Goal: Information Seeking & Learning: Learn about a topic

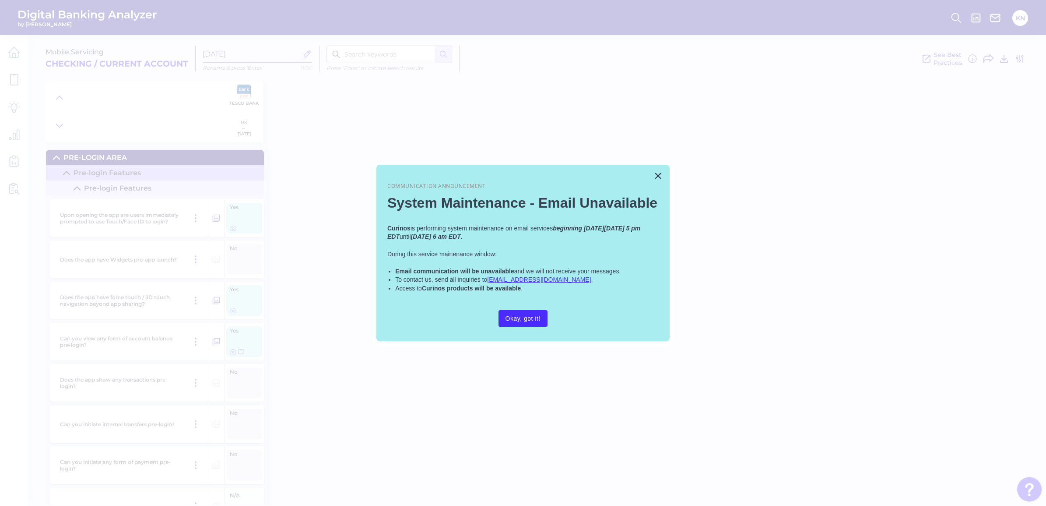
scroll to position [13573, 0]
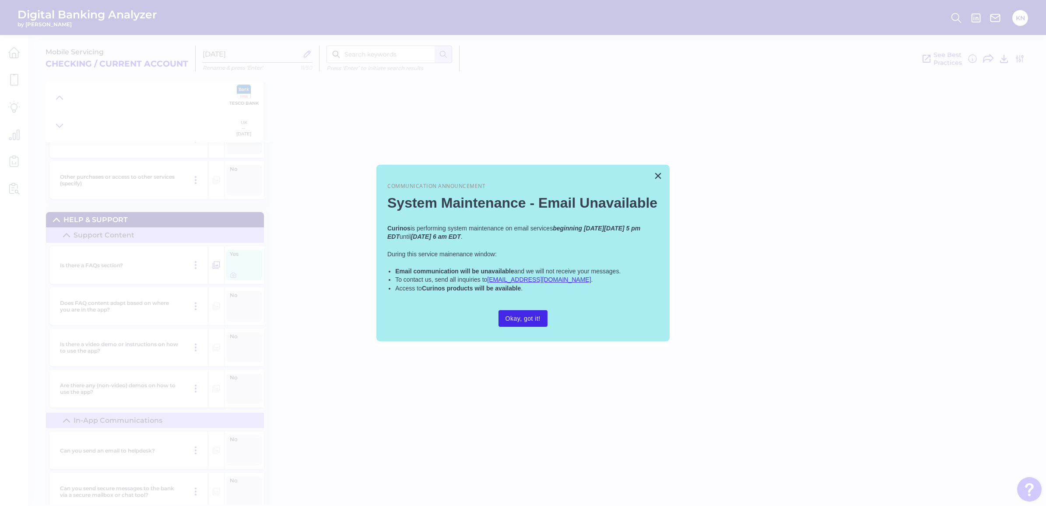
click at [519, 321] on button "Okay, got it!" at bounding box center [523, 318] width 49 height 17
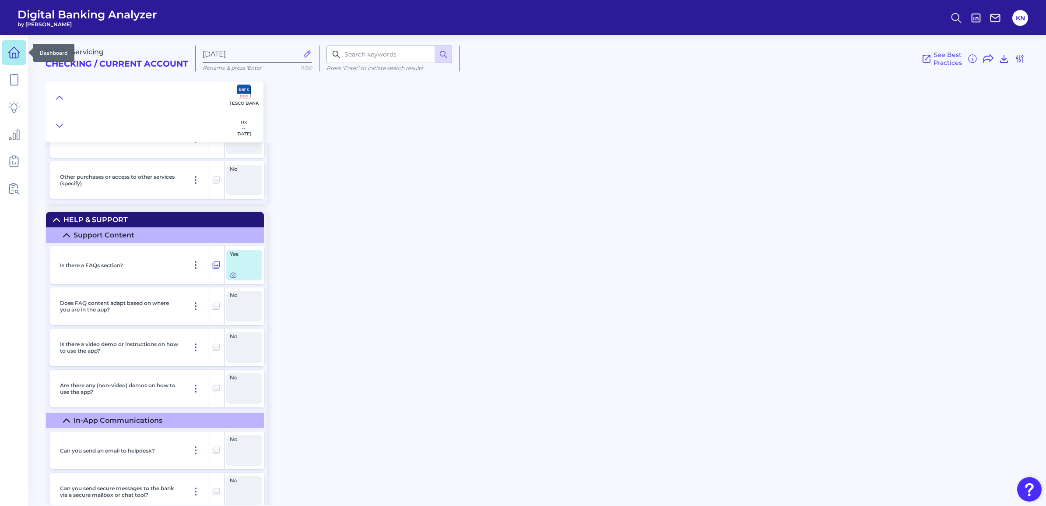
click at [11, 56] on icon at bounding box center [14, 52] width 12 height 12
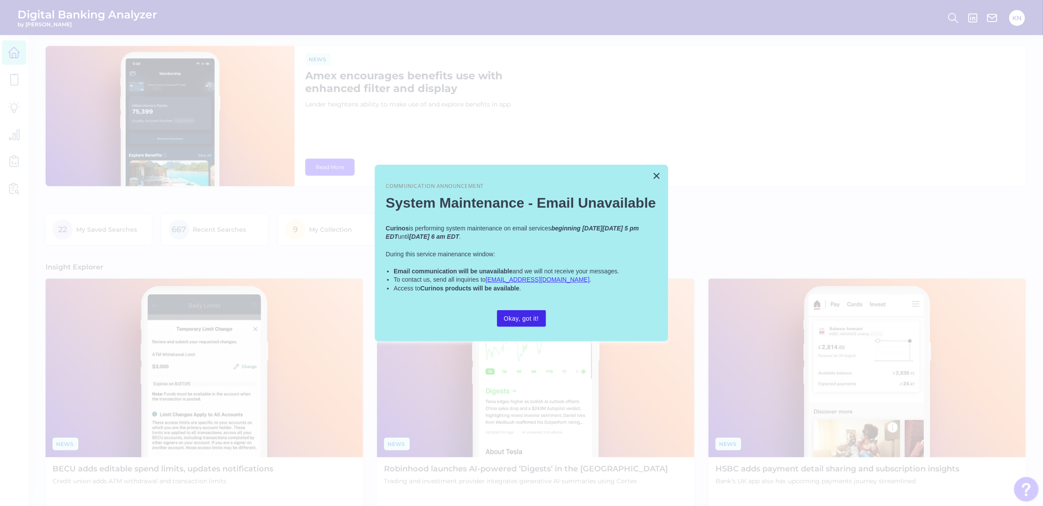
click at [528, 314] on button "Okay, got it!" at bounding box center [521, 318] width 49 height 17
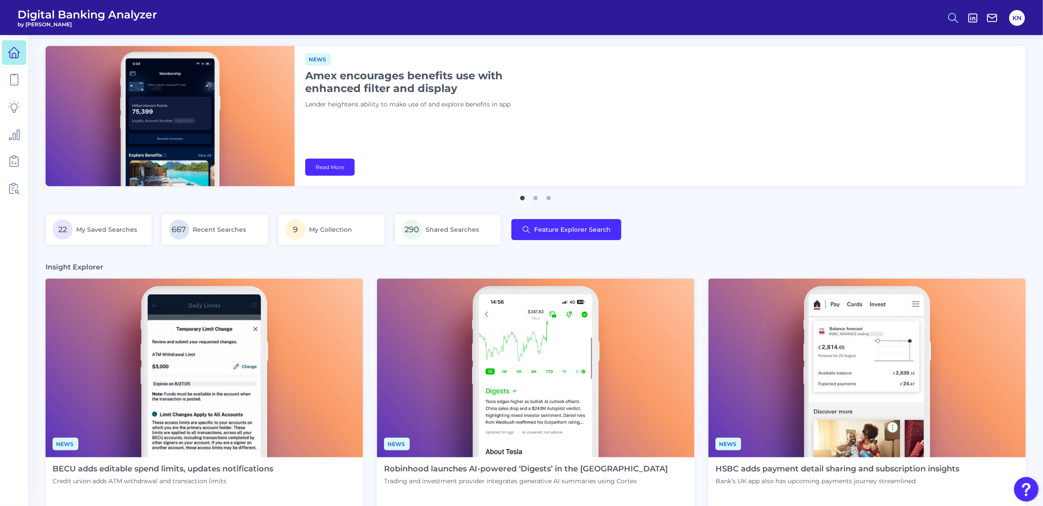
click at [951, 20] on circle at bounding box center [952, 16] width 7 height 7
click at [883, 68] on button "Feature Explorer Search" at bounding box center [910, 64] width 105 height 22
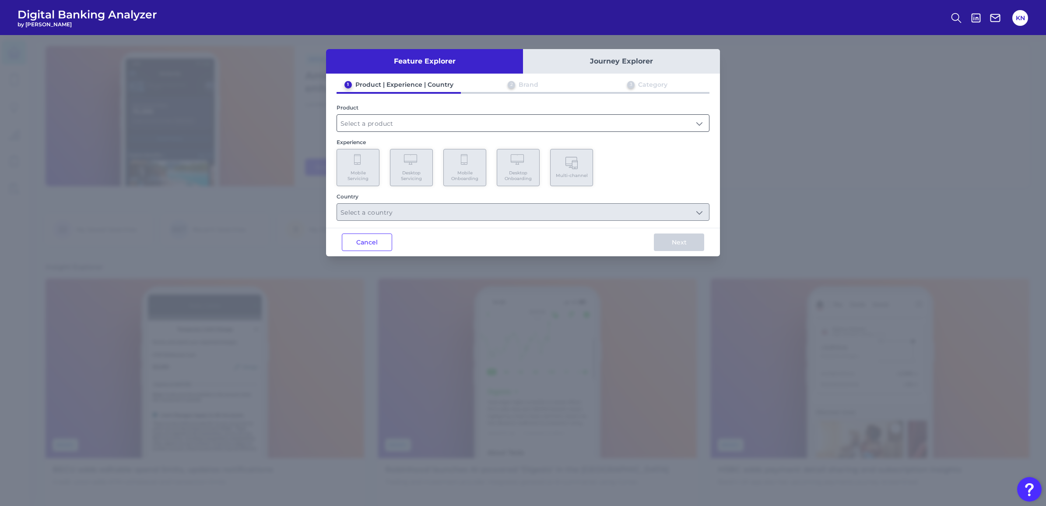
click at [412, 121] on input "text" at bounding box center [523, 123] width 372 height 17
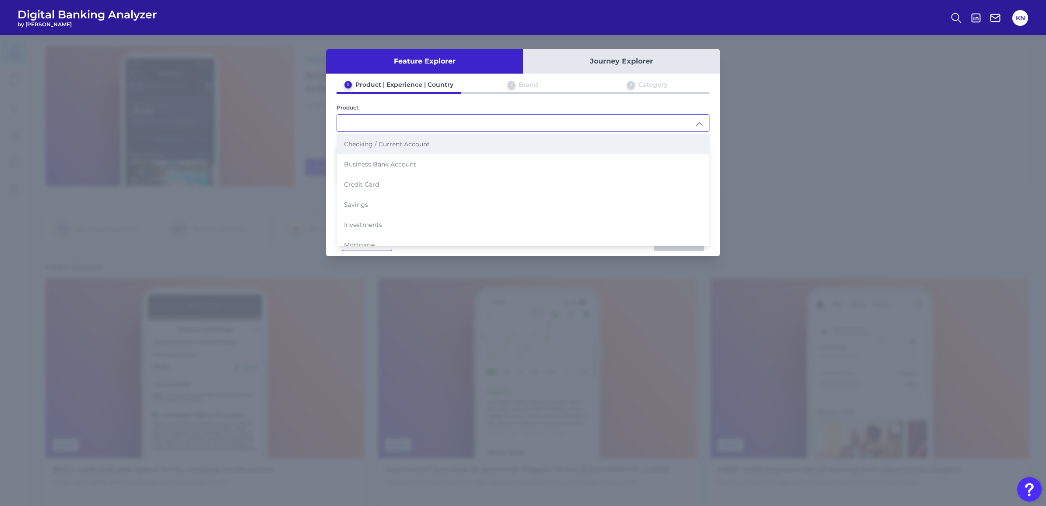
click at [369, 140] on span "Checking / Current Account" at bounding box center [387, 144] width 86 height 8
type input "Checking / Current Account"
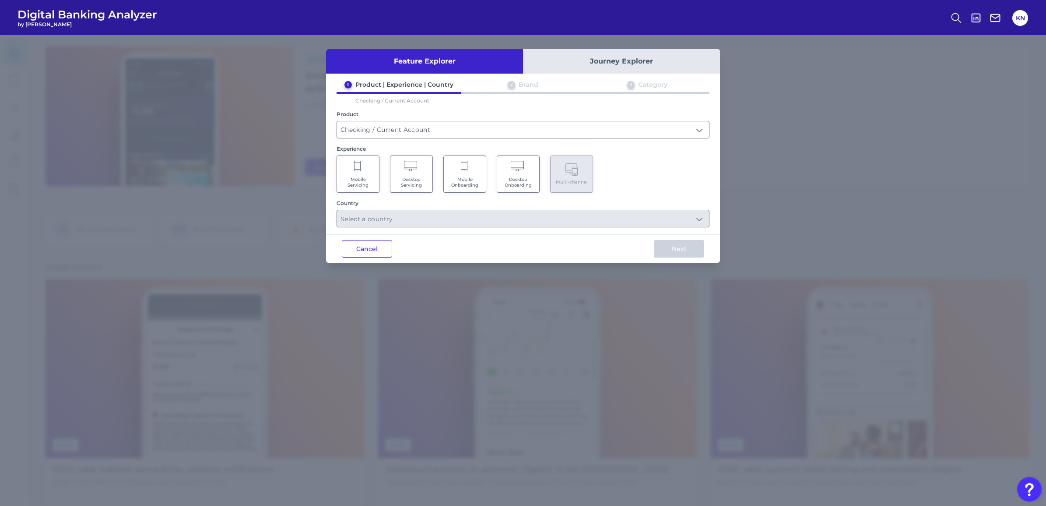
click at [359, 173] on Servicing "Mobile Servicing" at bounding box center [358, 173] width 43 height 37
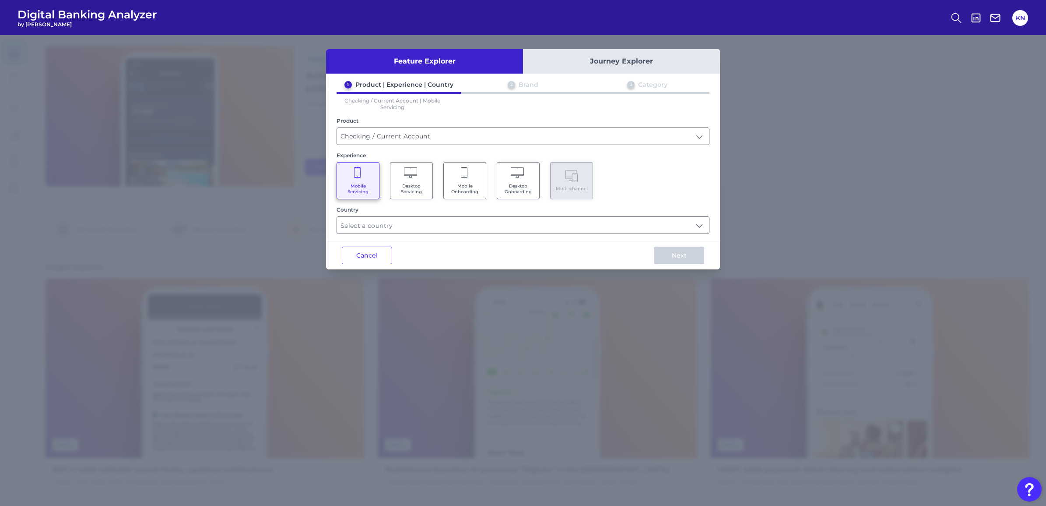
click at [428, 212] on div "Country" at bounding box center [523, 220] width 373 height 28
click at [430, 224] on input "text" at bounding box center [523, 225] width 372 height 17
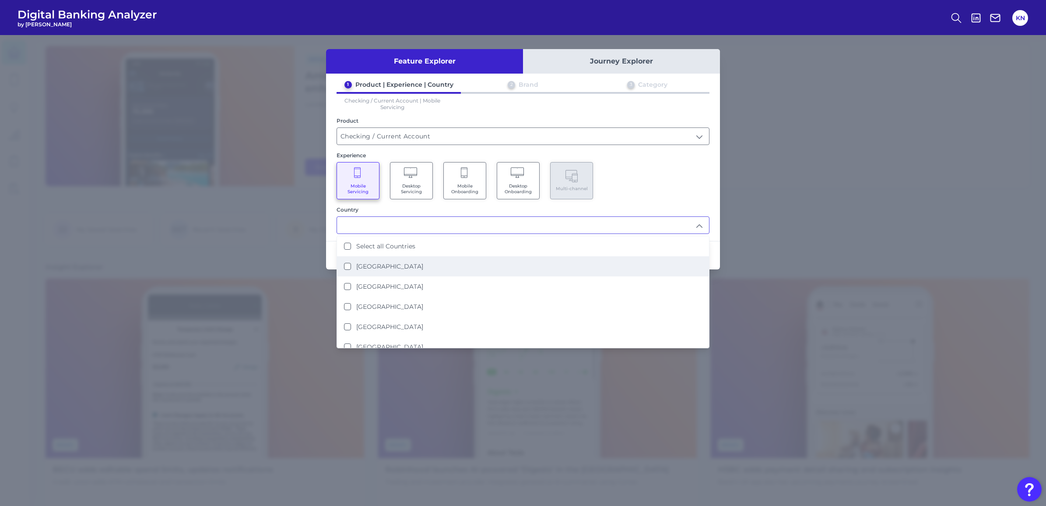
click at [412, 258] on li "[GEOGRAPHIC_DATA]" at bounding box center [523, 266] width 372 height 20
type input "[GEOGRAPHIC_DATA]"
click at [683, 182] on div "Mobile Servicing Desktop Servicing Mobile Onboarding Desktop Onboarding Multi-c…" at bounding box center [523, 180] width 373 height 37
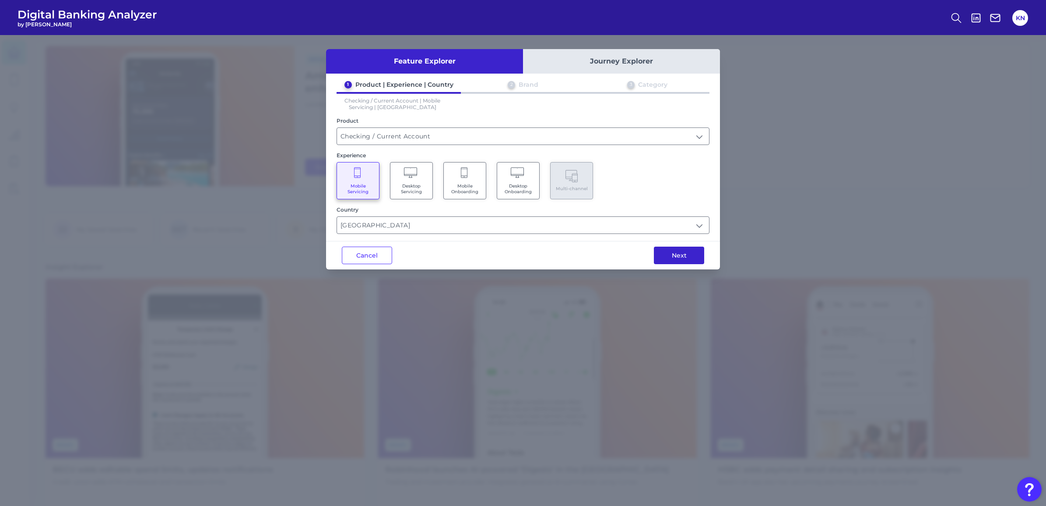
click at [693, 254] on button "Next" at bounding box center [679, 256] width 50 height 18
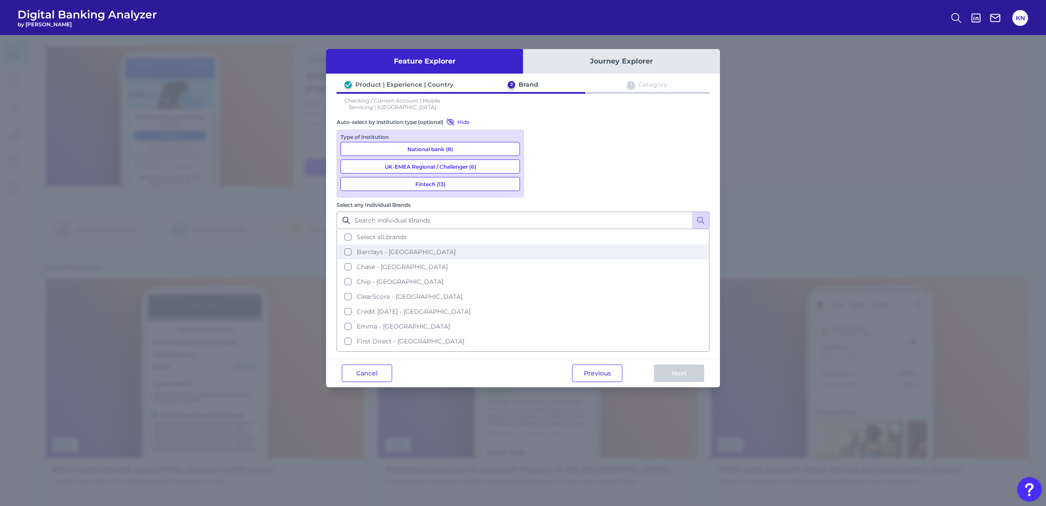
click at [456, 248] on span "Barclays - [GEOGRAPHIC_DATA]" at bounding box center [406, 252] width 99 height 8
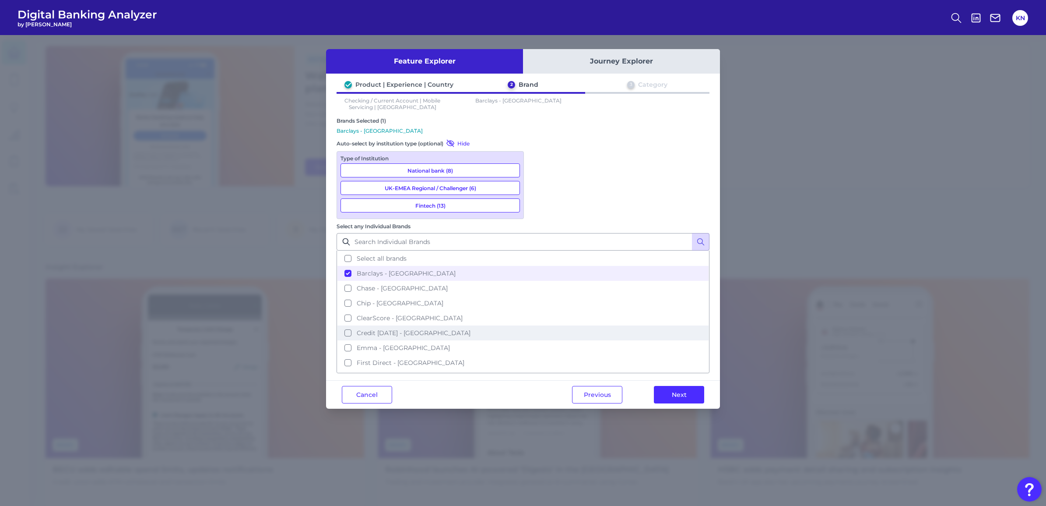
scroll to position [55, 0]
click at [447, 334] on span "HSBC - [GEOGRAPHIC_DATA]" at bounding box center [402, 338] width 91 height 8
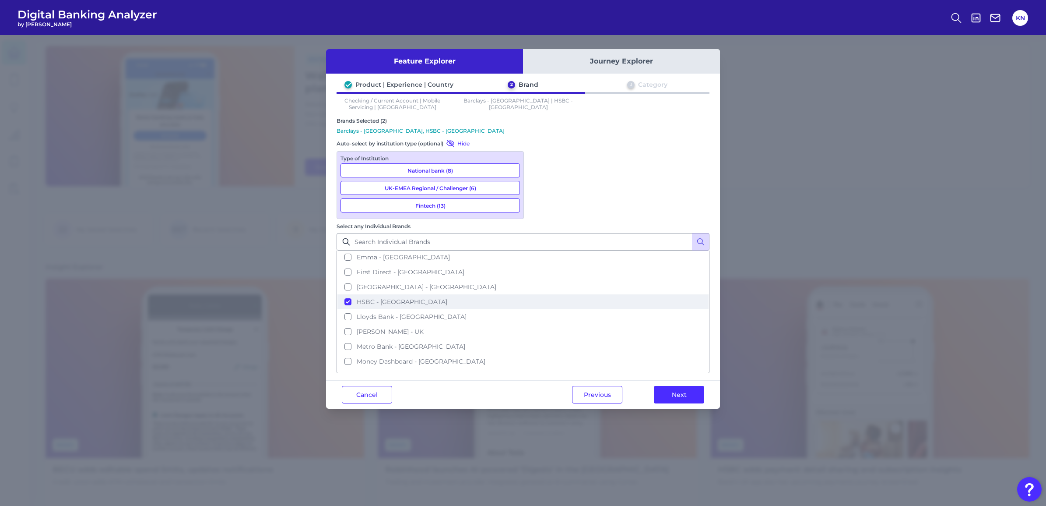
scroll to position [109, 0]
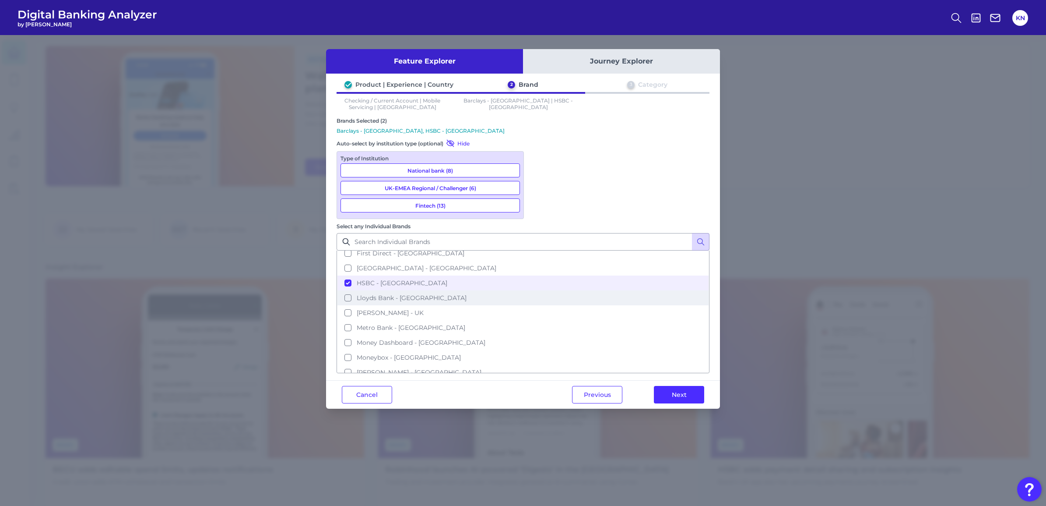
click at [467, 294] on span "Lloyds Bank - [GEOGRAPHIC_DATA]" at bounding box center [412, 298] width 110 height 8
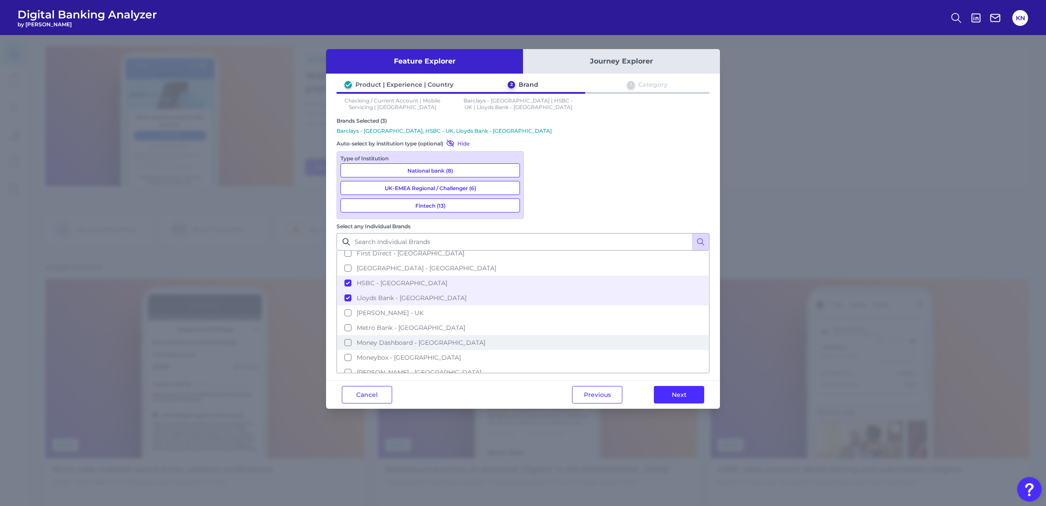
scroll to position [164, 0]
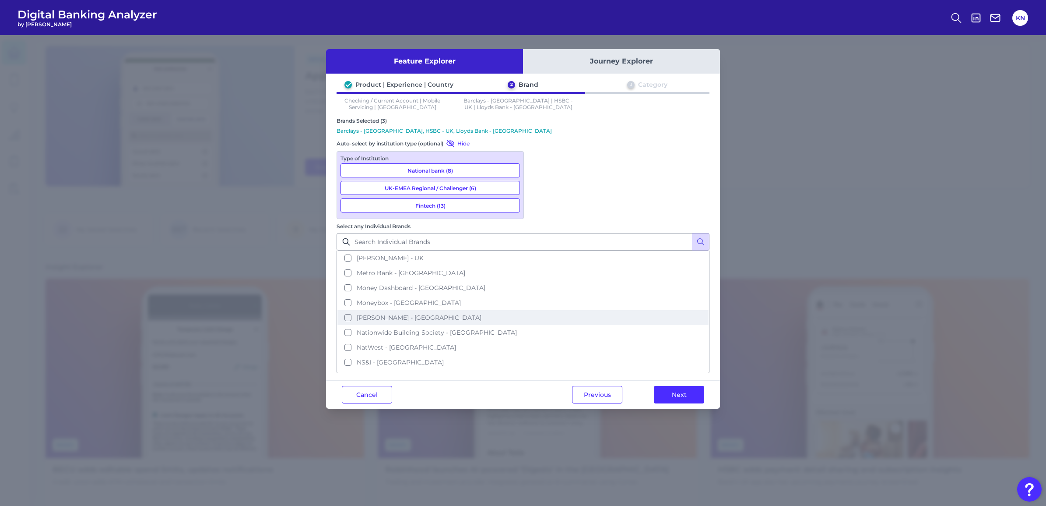
click at [482, 314] on span "[PERSON_NAME] - [GEOGRAPHIC_DATA]" at bounding box center [419, 318] width 125 height 8
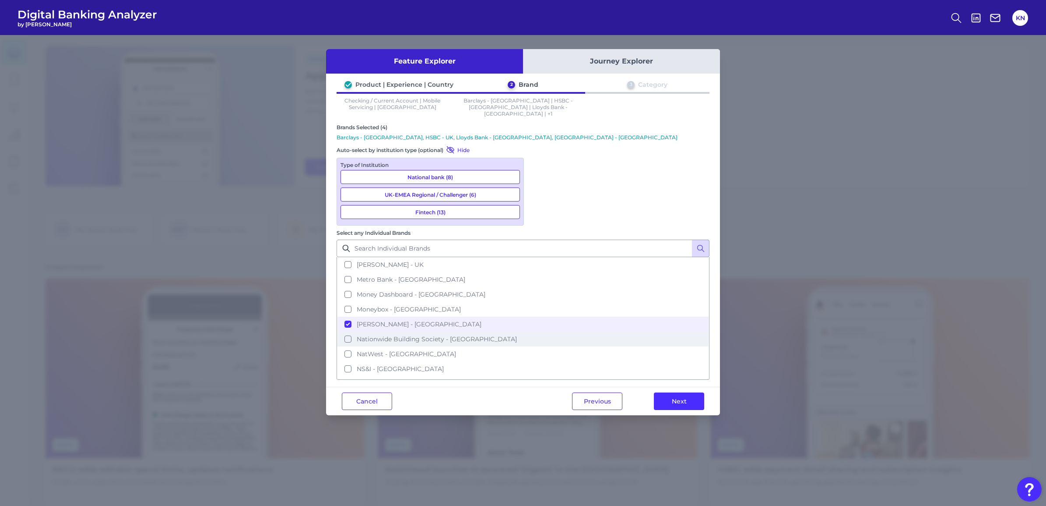
click at [574, 331] on button "Nationwide Building Society - [GEOGRAPHIC_DATA]" at bounding box center [523, 338] width 371 height 15
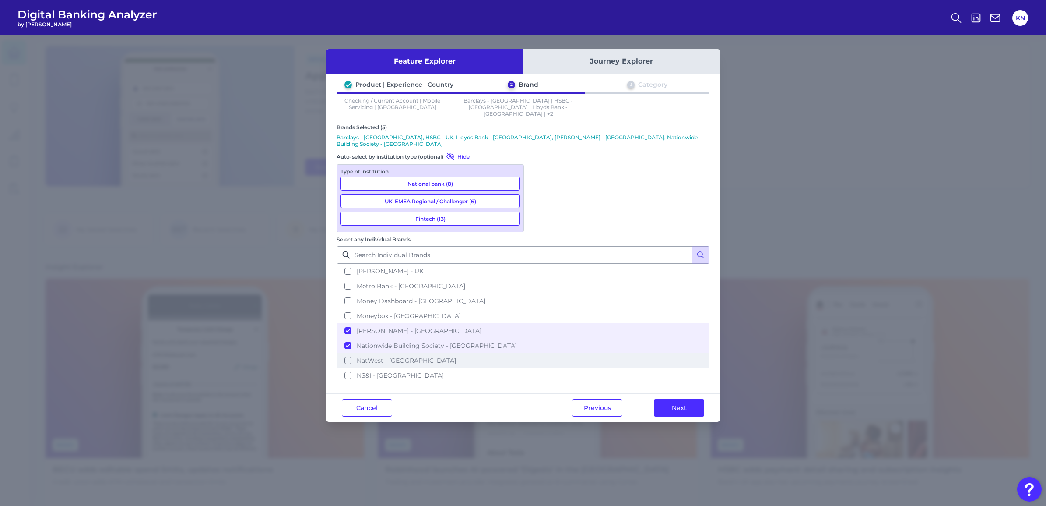
drag, startPoint x: 572, startPoint y: 259, endPoint x: 569, endPoint y: 276, distance: 17.3
click at [456, 356] on span "NatWest - [GEOGRAPHIC_DATA]" at bounding box center [406, 360] width 99 height 8
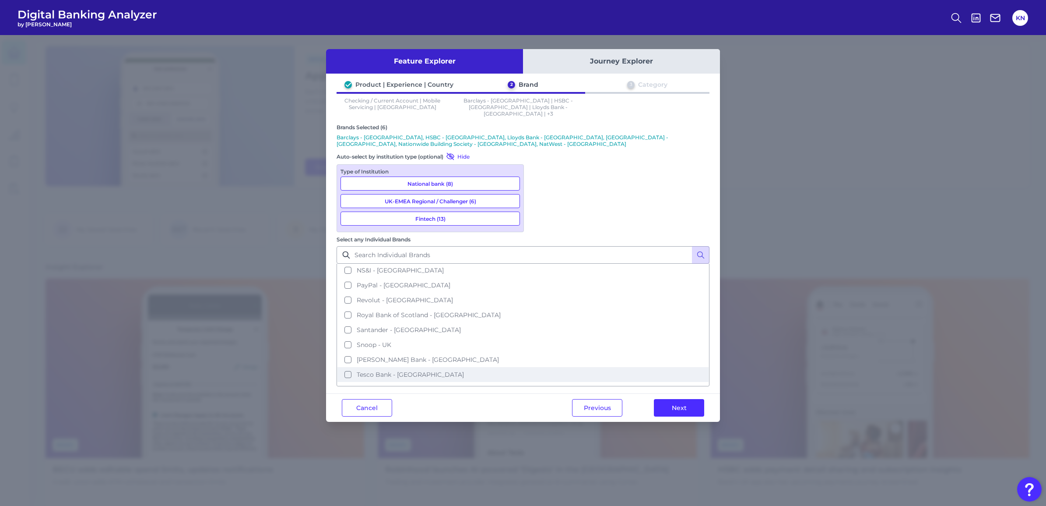
scroll to position [274, 0]
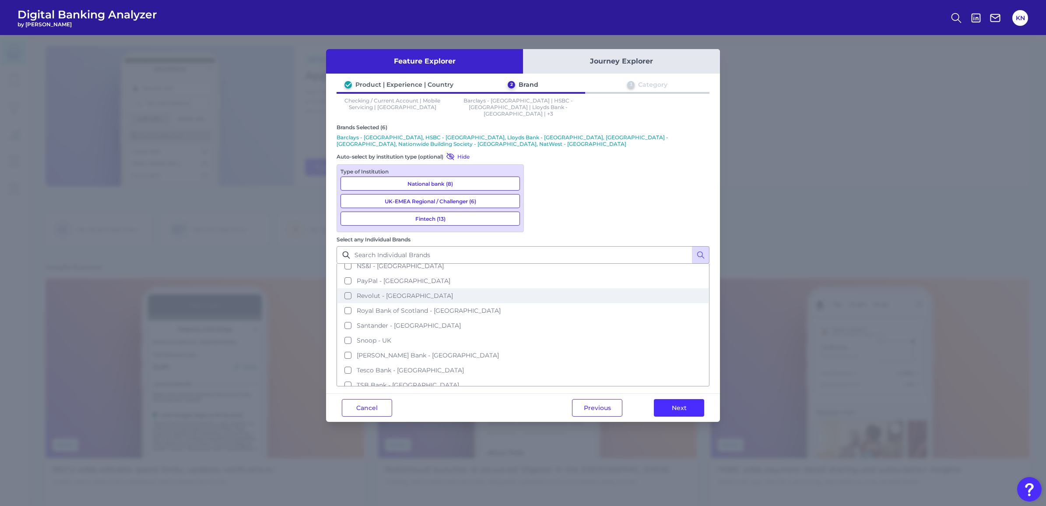
click at [453, 292] on span "Revolut - [GEOGRAPHIC_DATA]" at bounding box center [405, 296] width 96 height 8
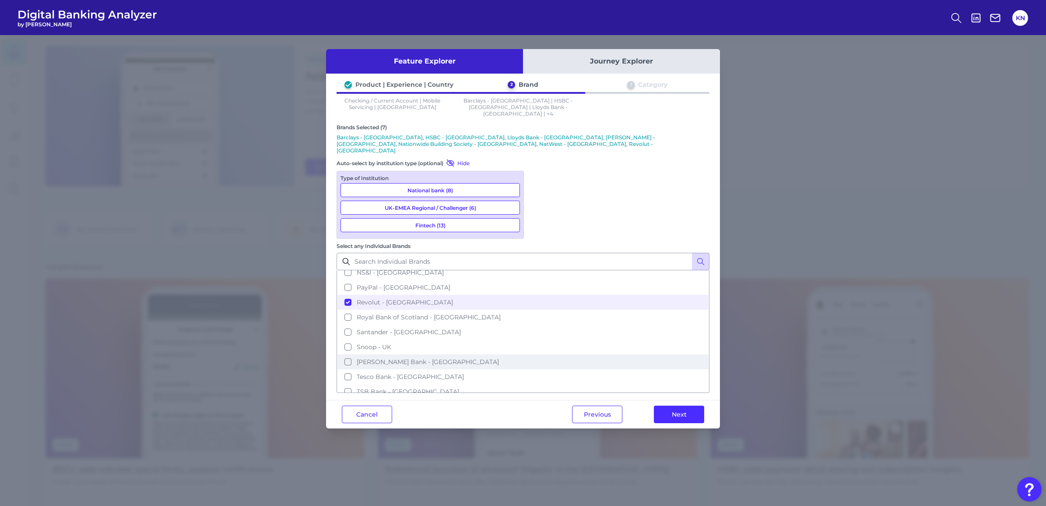
click at [499, 358] on span "[PERSON_NAME] Bank - [GEOGRAPHIC_DATA]" at bounding box center [428, 362] width 142 height 8
click at [459, 388] on span "TSB Bank - [GEOGRAPHIC_DATA]" at bounding box center [408, 392] width 102 height 8
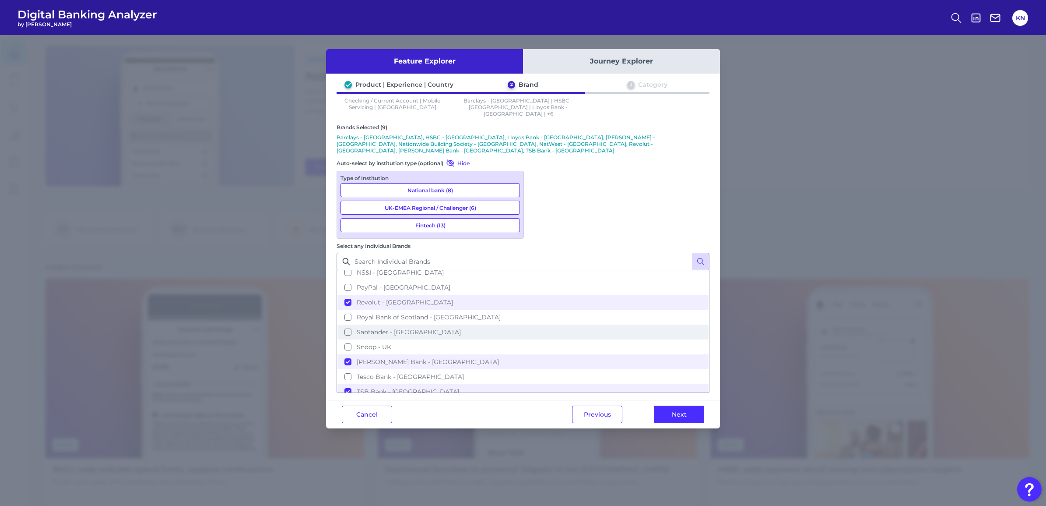
click at [461, 328] on span "Santander - [GEOGRAPHIC_DATA]" at bounding box center [409, 332] width 104 height 8
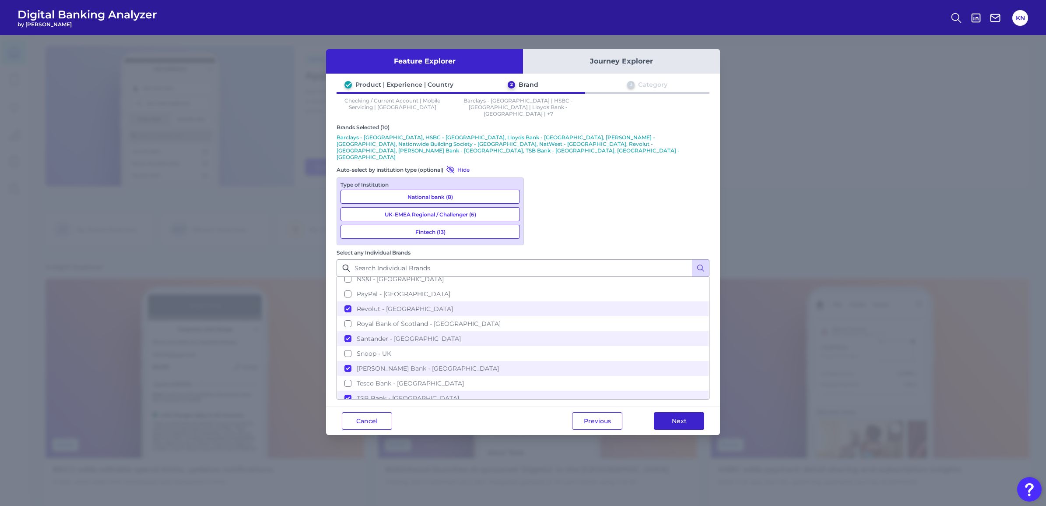
click at [682, 412] on button "Next" at bounding box center [679, 421] width 50 height 18
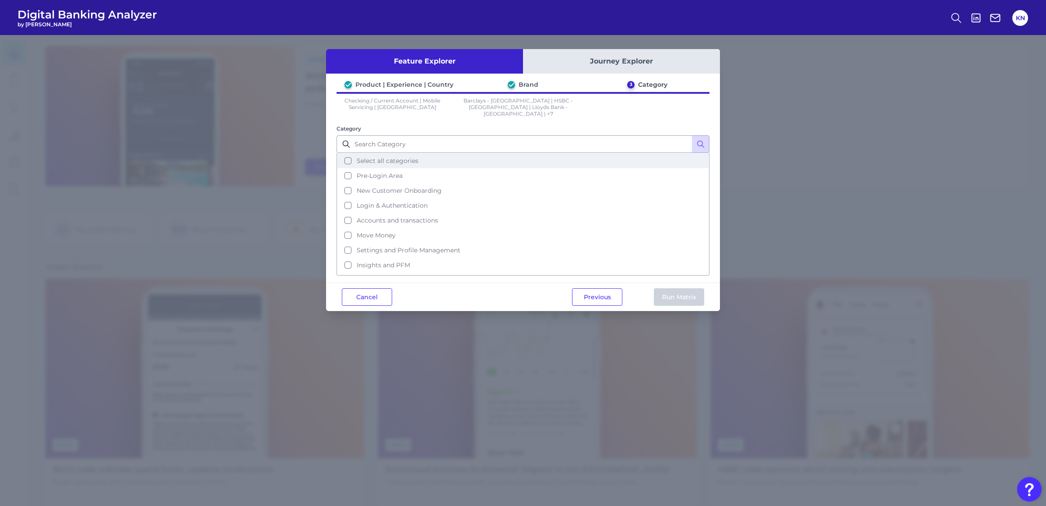
click at [417, 157] on span "Select all categories" at bounding box center [388, 161] width 62 height 8
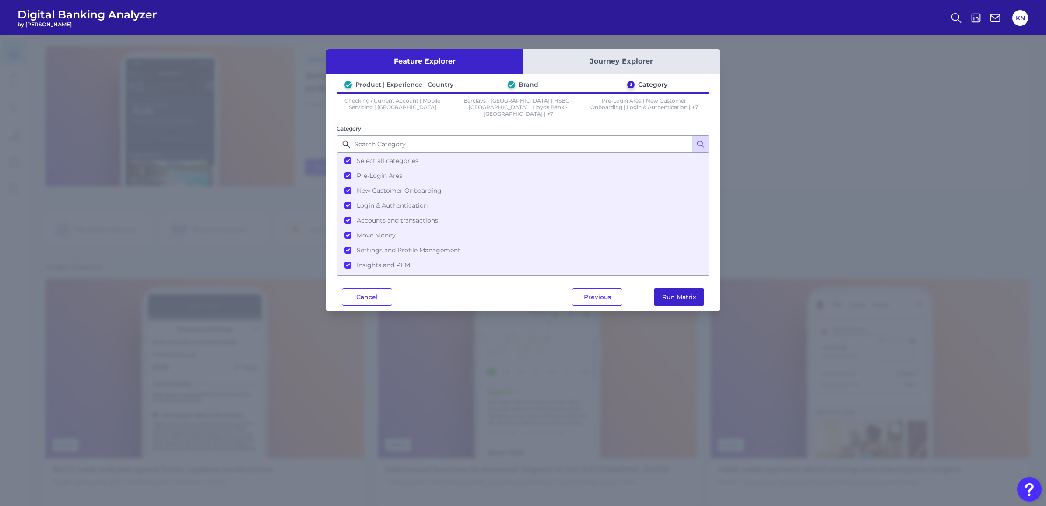
click at [679, 288] on button "Run Matrix" at bounding box center [679, 297] width 50 height 18
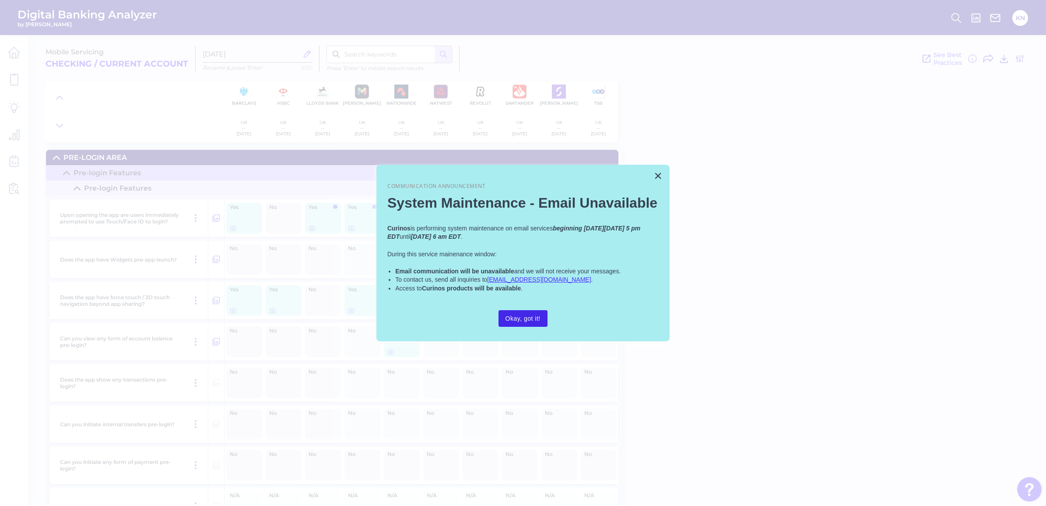
click at [532, 323] on button "Okay, got it!" at bounding box center [523, 318] width 49 height 17
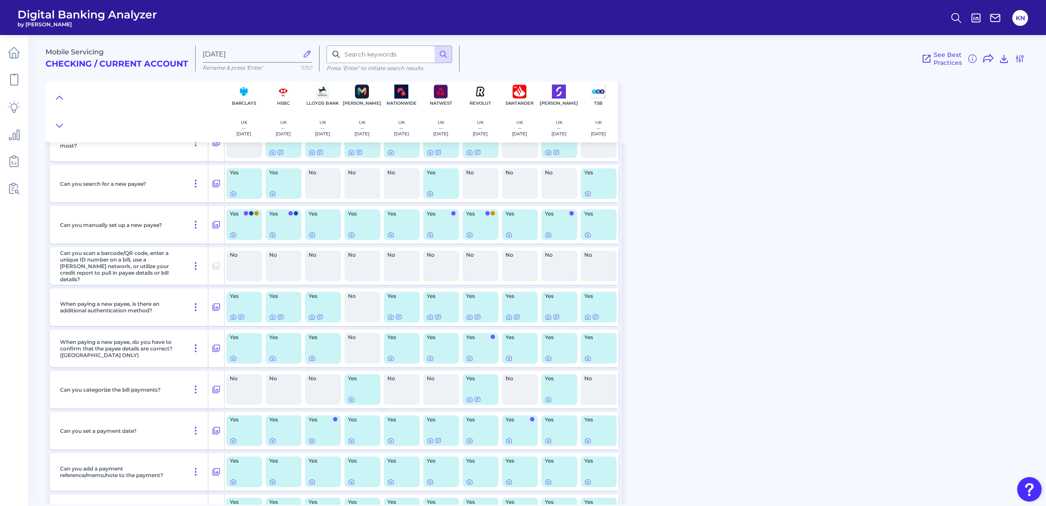
scroll to position [7212, 0]
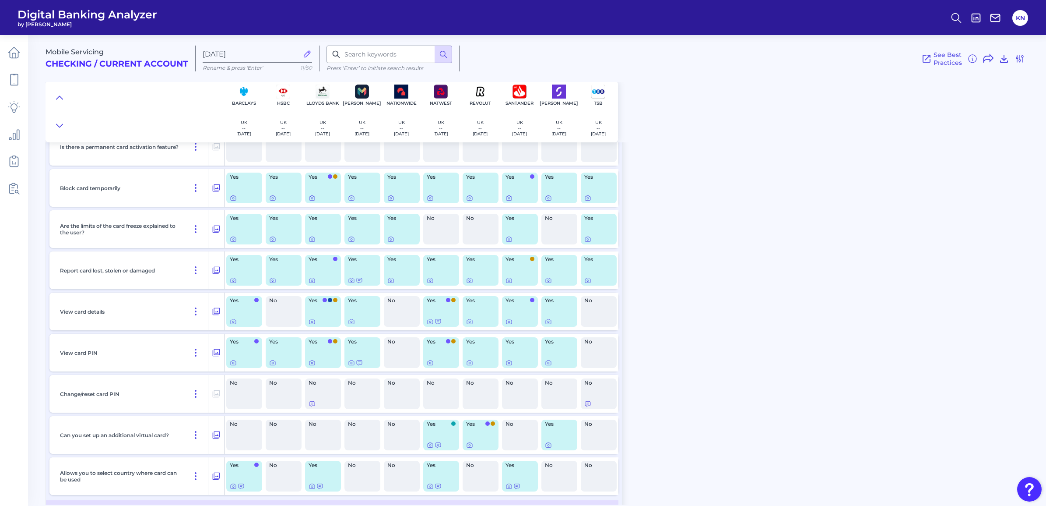
drag, startPoint x: 883, startPoint y: 172, endPoint x: 804, endPoint y: 229, distance: 97.6
click at [882, 172] on div "Mobile Servicing Checking / Current Account [DATE] Rename & press 'Enter' 11/50…" at bounding box center [546, 266] width 1001 height 476
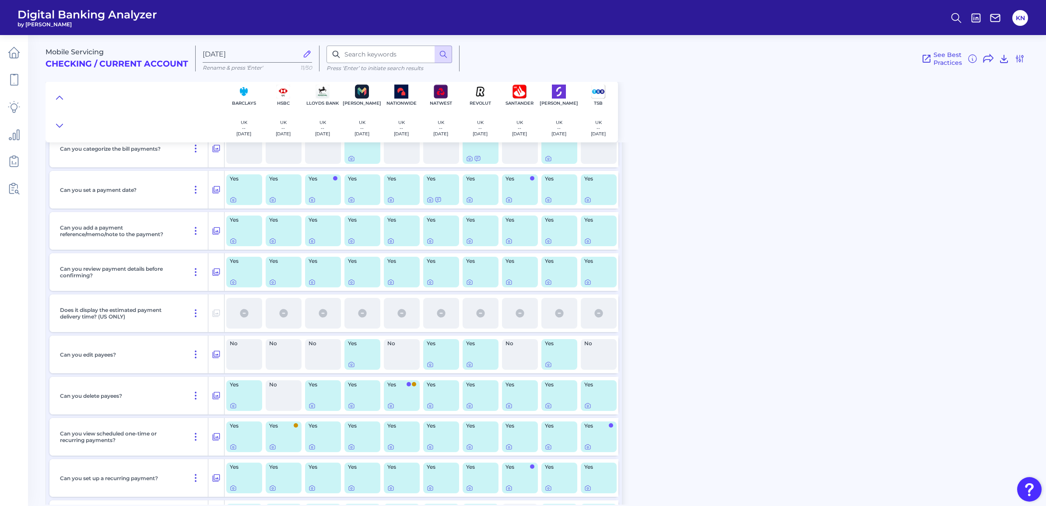
scroll to position [4421, 0]
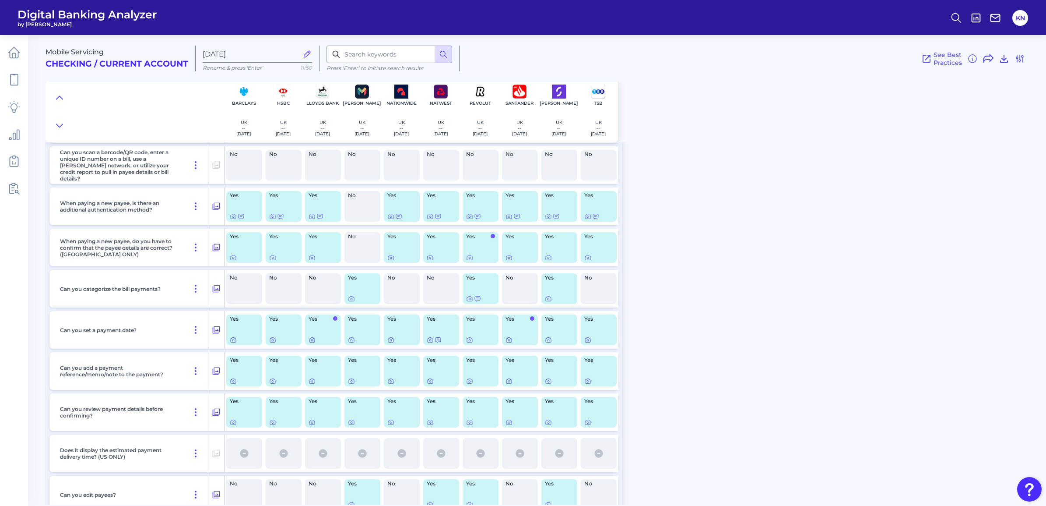
click at [70, 8] on span "Digital Banking Analyzer" at bounding box center [88, 14] width 140 height 13
click at [115, 16] on span "Digital Banking Analyzer" at bounding box center [88, 14] width 140 height 13
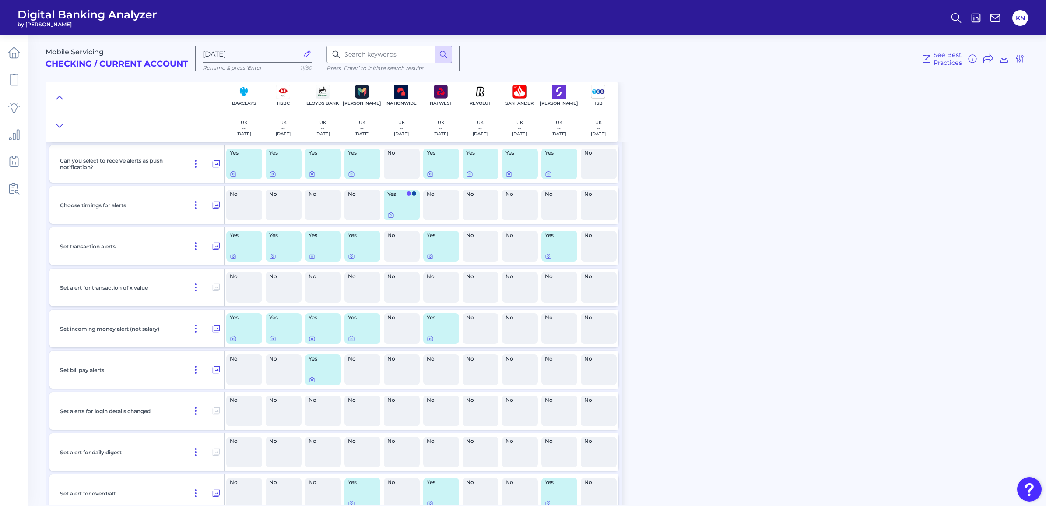
scroll to position [12094, 0]
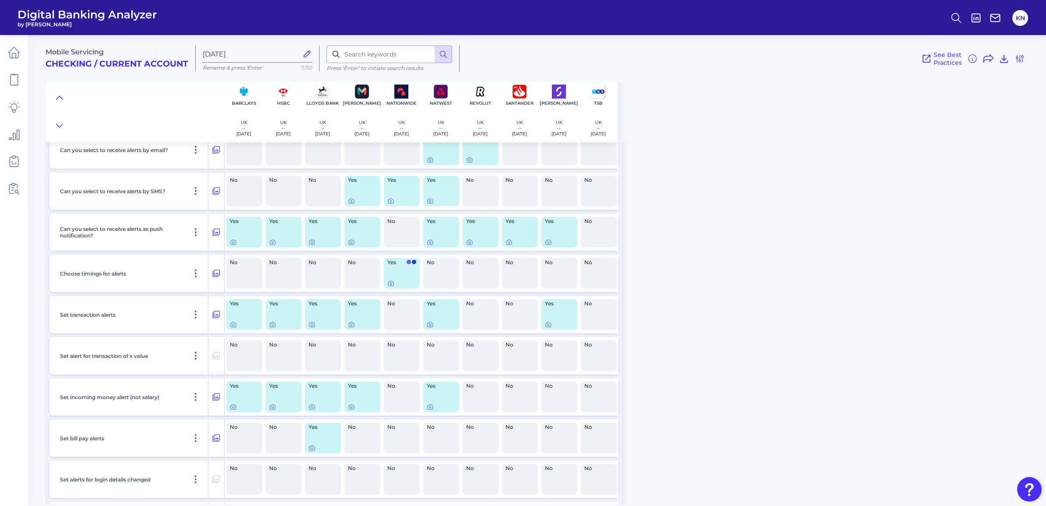
click at [872, 254] on div "Mobile Servicing Checking / Current Account [DATE] Rename & press 'Enter' 11/50…" at bounding box center [546, 266] width 1001 height 476
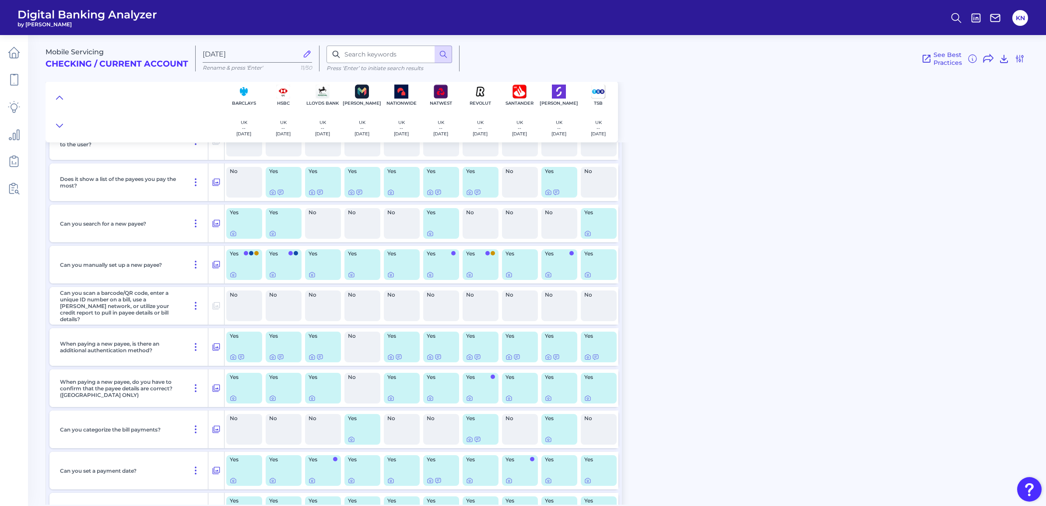
scroll to position [4268, 0]
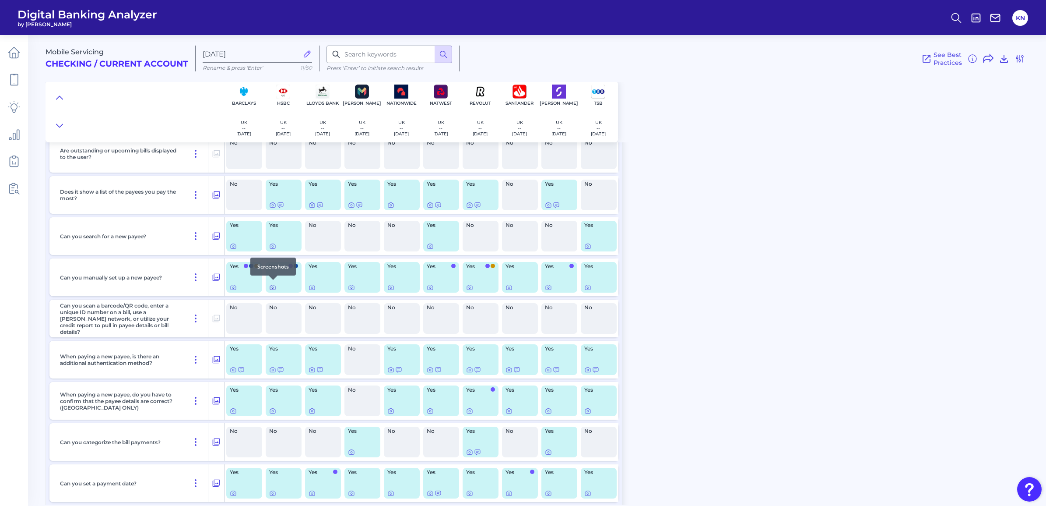
click at [275, 285] on icon at bounding box center [272, 287] width 5 height 5
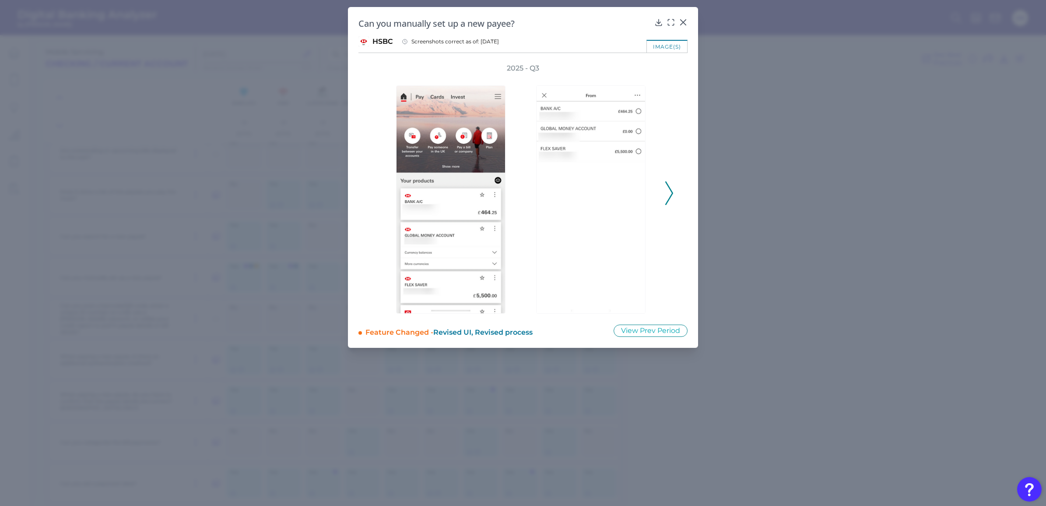
click at [671, 195] on polyline at bounding box center [669, 193] width 7 height 22
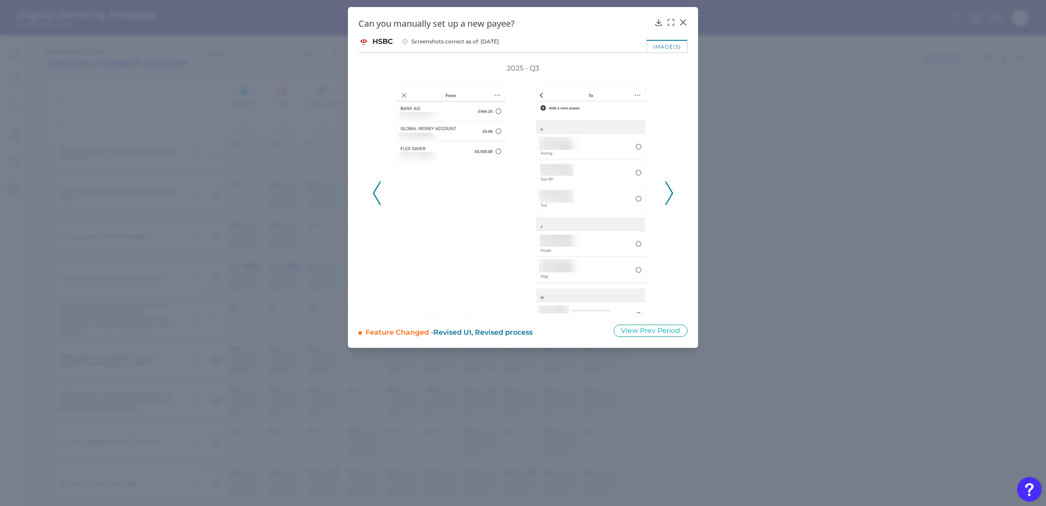
click at [671, 195] on polyline at bounding box center [669, 193] width 7 height 22
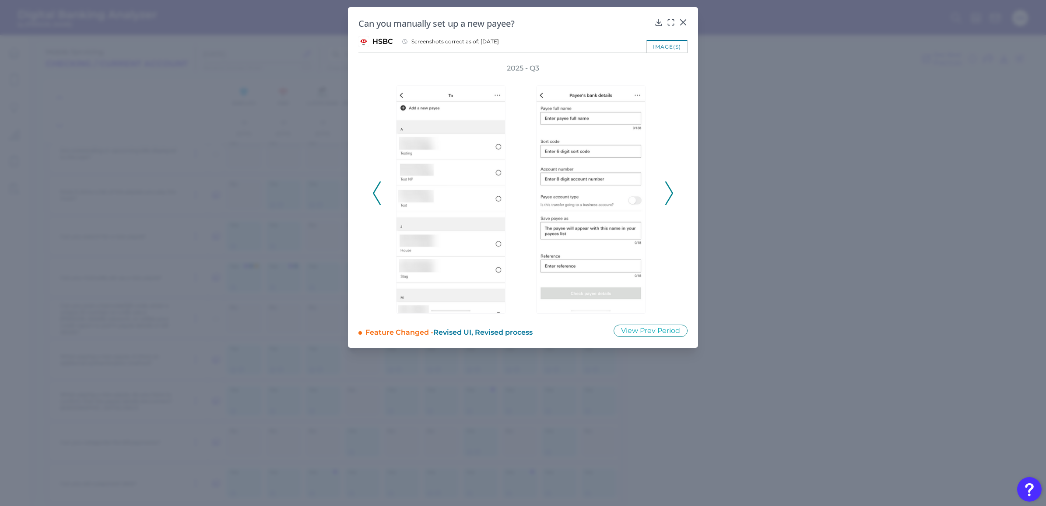
click at [671, 195] on polyline at bounding box center [669, 193] width 7 height 22
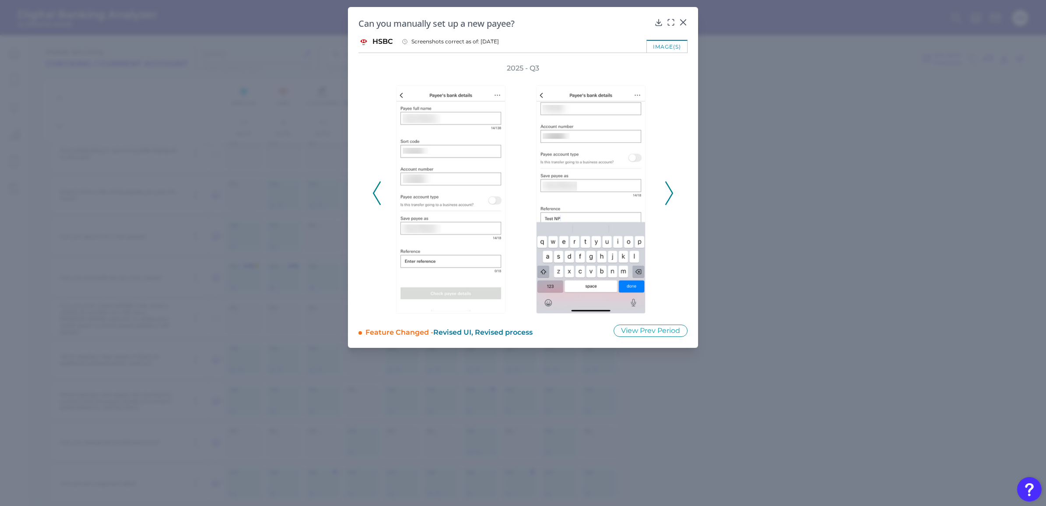
click at [671, 195] on polyline at bounding box center [669, 193] width 7 height 22
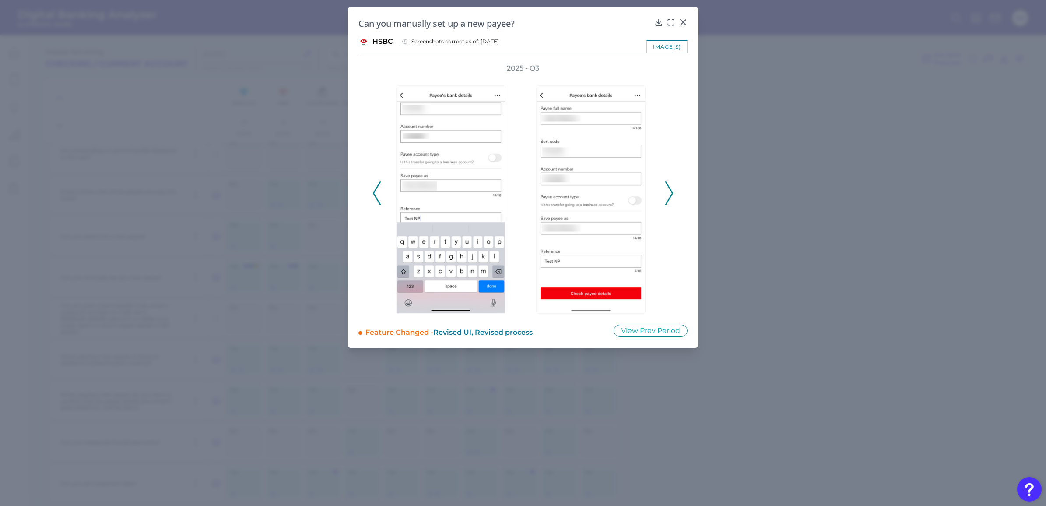
click at [671, 195] on polyline at bounding box center [669, 193] width 7 height 22
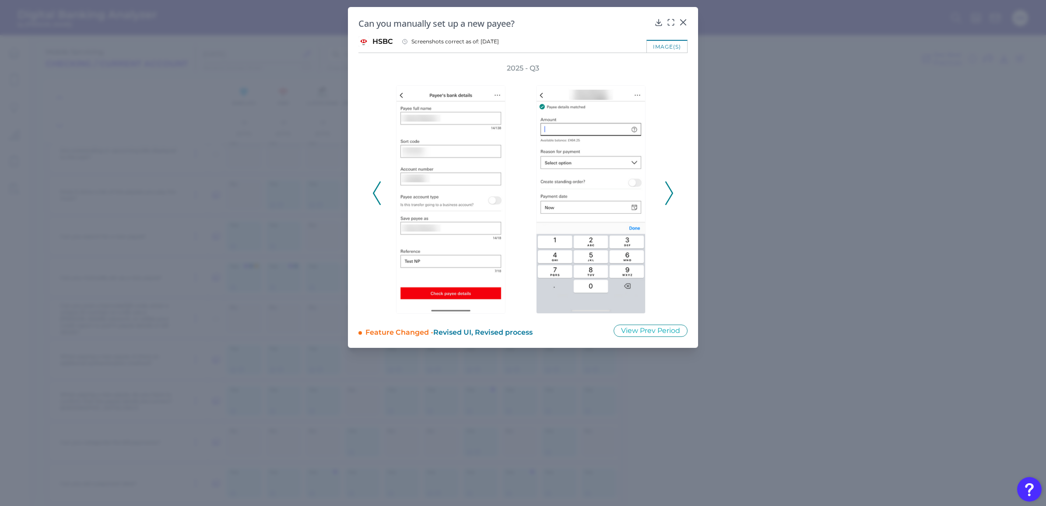
click at [671, 195] on polyline at bounding box center [669, 193] width 7 height 22
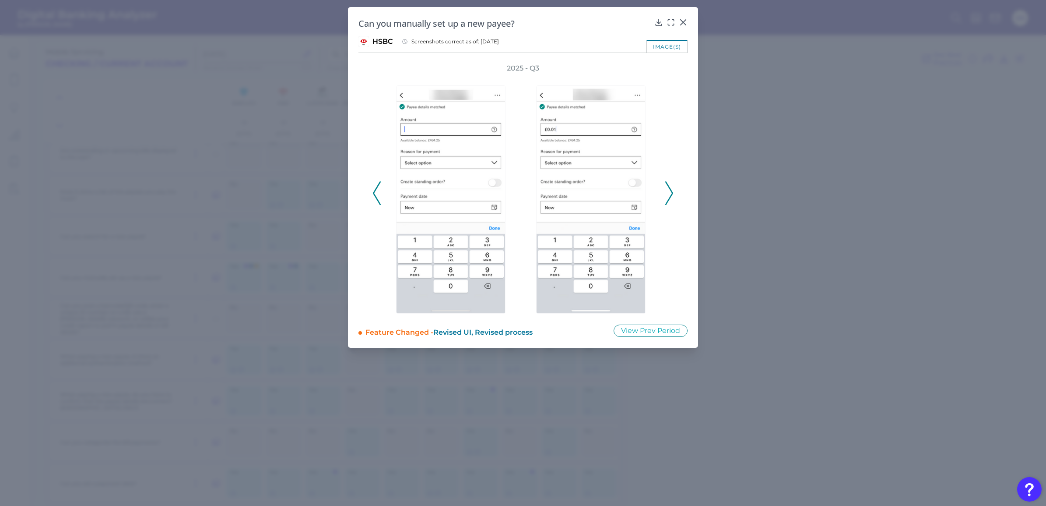
click at [671, 195] on polyline at bounding box center [669, 193] width 7 height 22
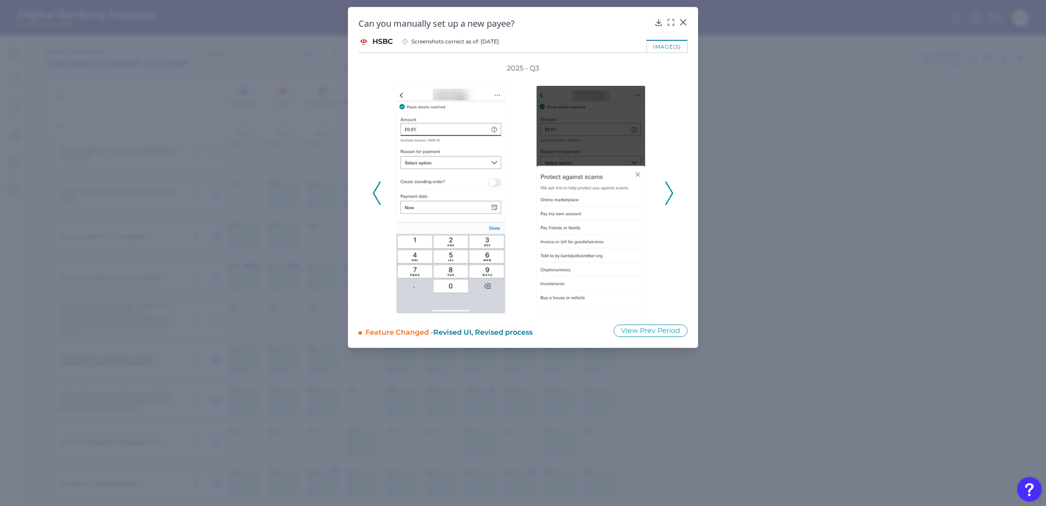
click at [671, 195] on polyline at bounding box center [669, 193] width 7 height 22
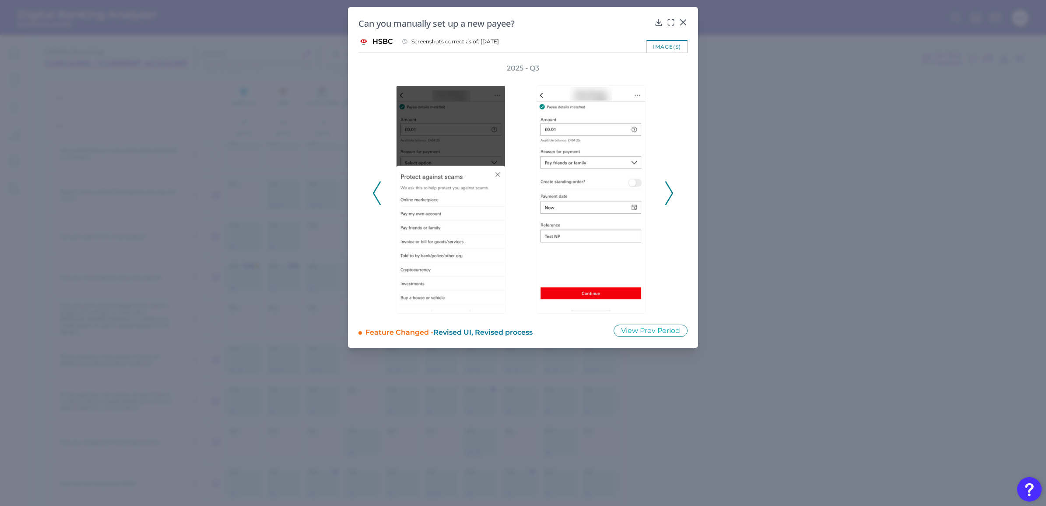
click at [671, 195] on polyline at bounding box center [669, 193] width 7 height 22
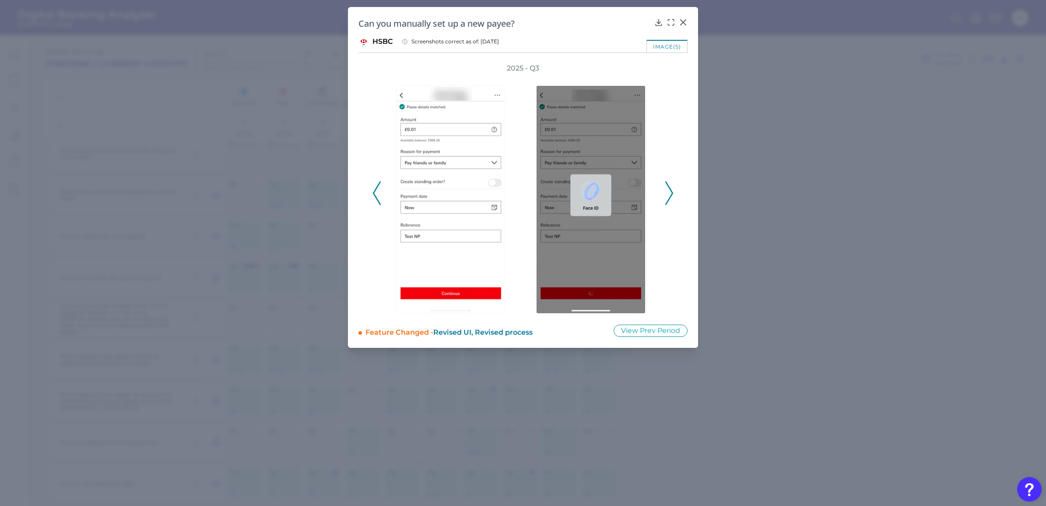
click at [671, 195] on polyline at bounding box center [669, 193] width 7 height 22
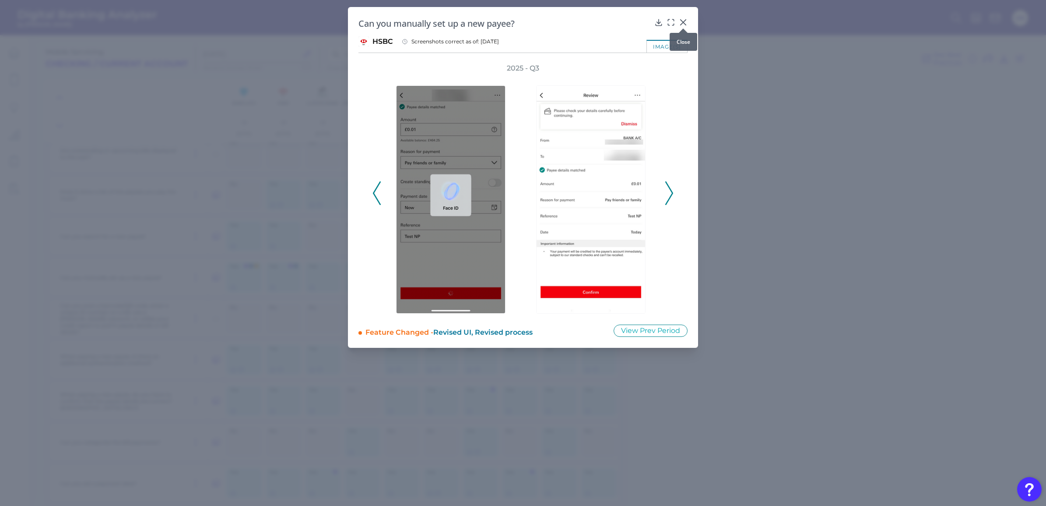
click at [682, 21] on icon at bounding box center [683, 22] width 5 height 5
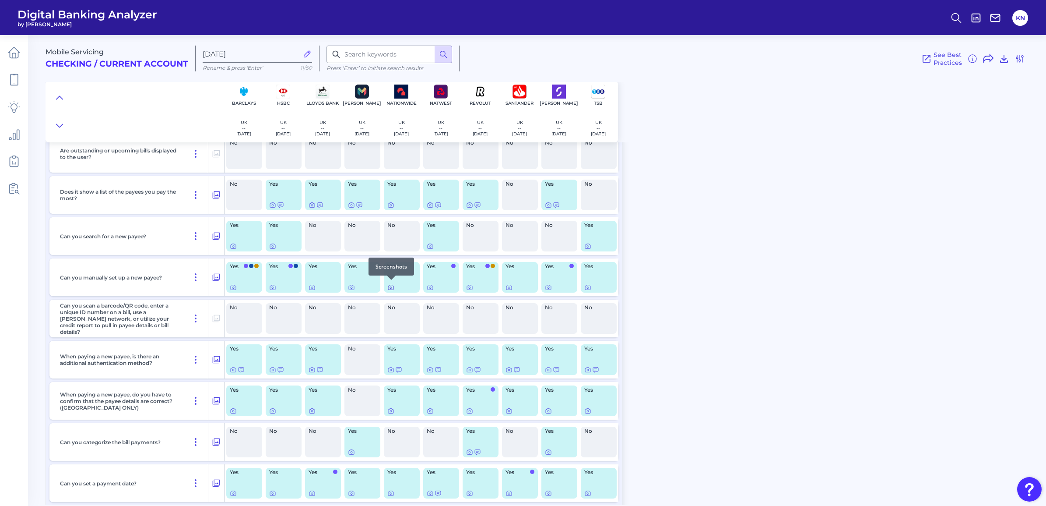
click at [391, 285] on icon at bounding box center [391, 287] width 7 height 7
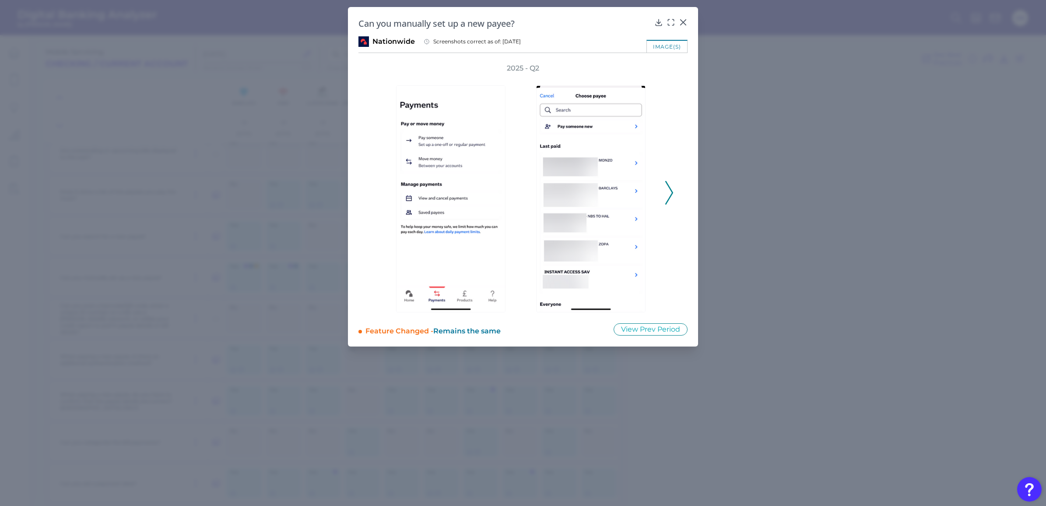
click at [669, 190] on icon at bounding box center [670, 193] width 8 height 24
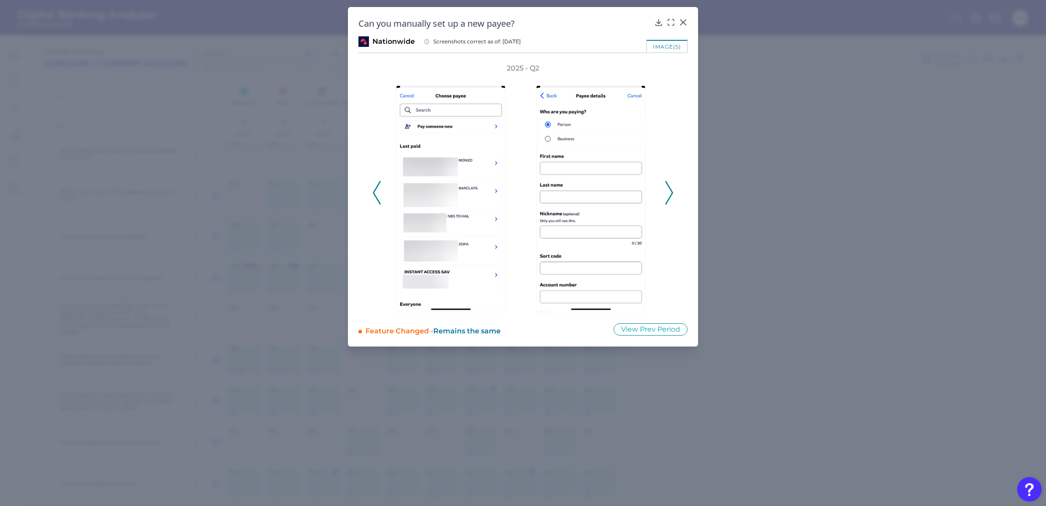
click at [669, 191] on icon at bounding box center [670, 193] width 8 height 24
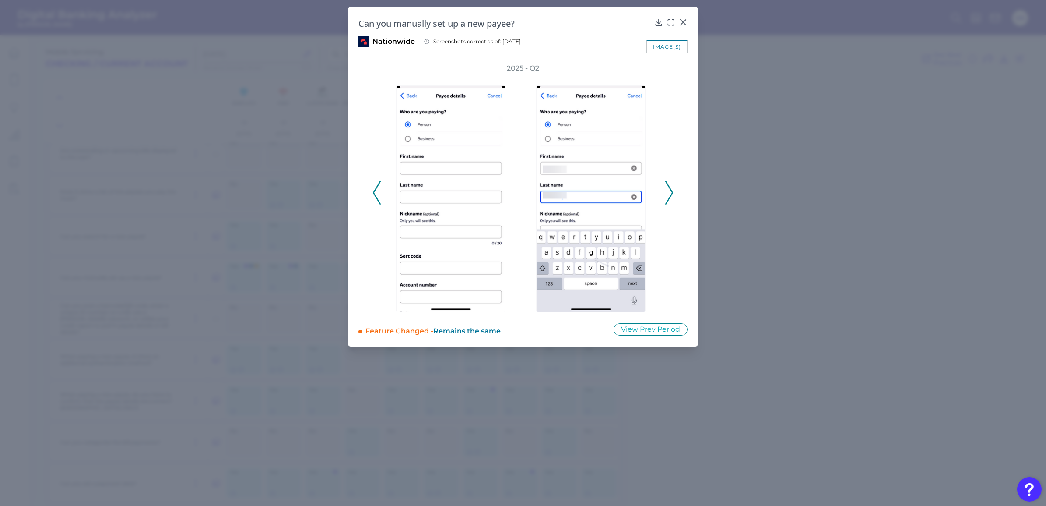
click at [669, 191] on icon at bounding box center [670, 193] width 8 height 24
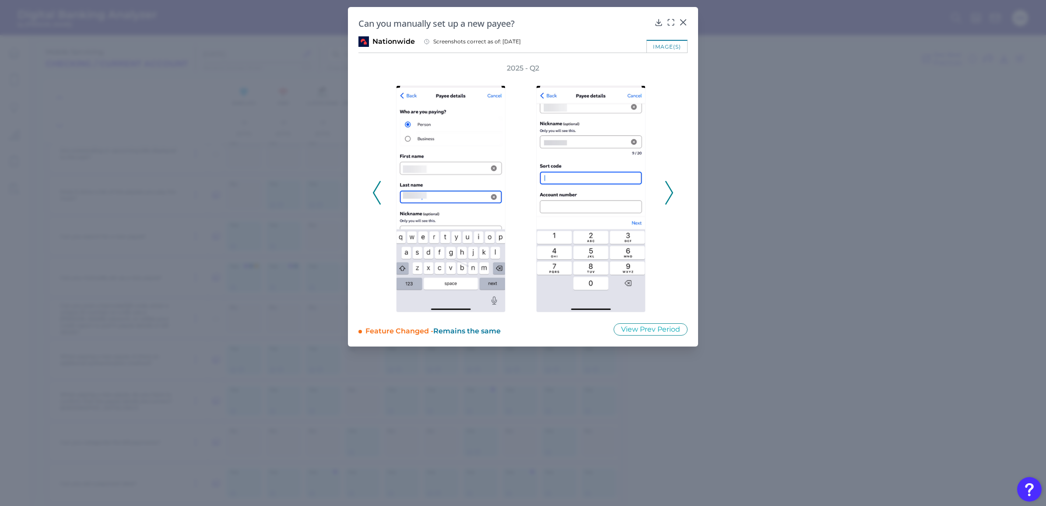
click at [669, 191] on icon at bounding box center [670, 193] width 8 height 24
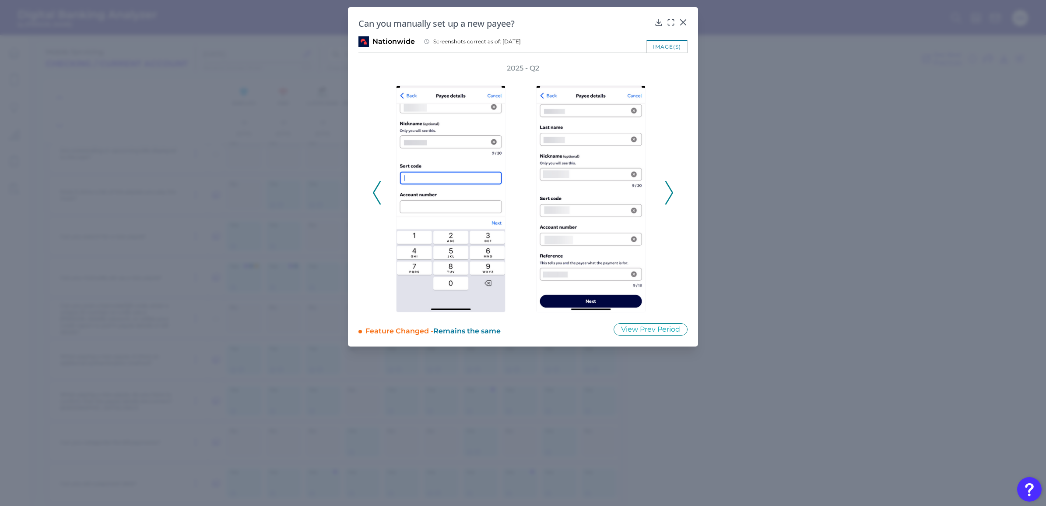
click at [669, 191] on icon at bounding box center [670, 193] width 8 height 24
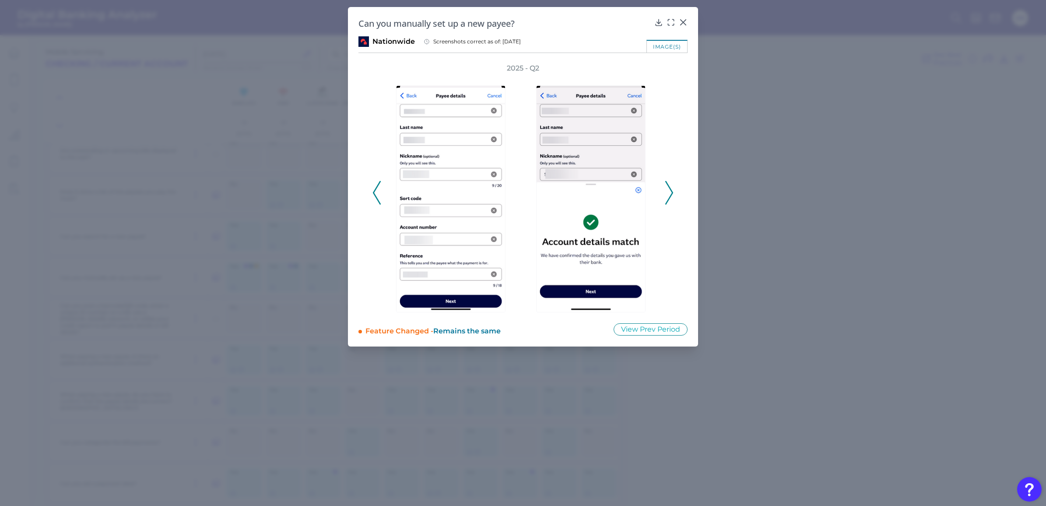
click at [669, 191] on icon at bounding box center [670, 193] width 8 height 24
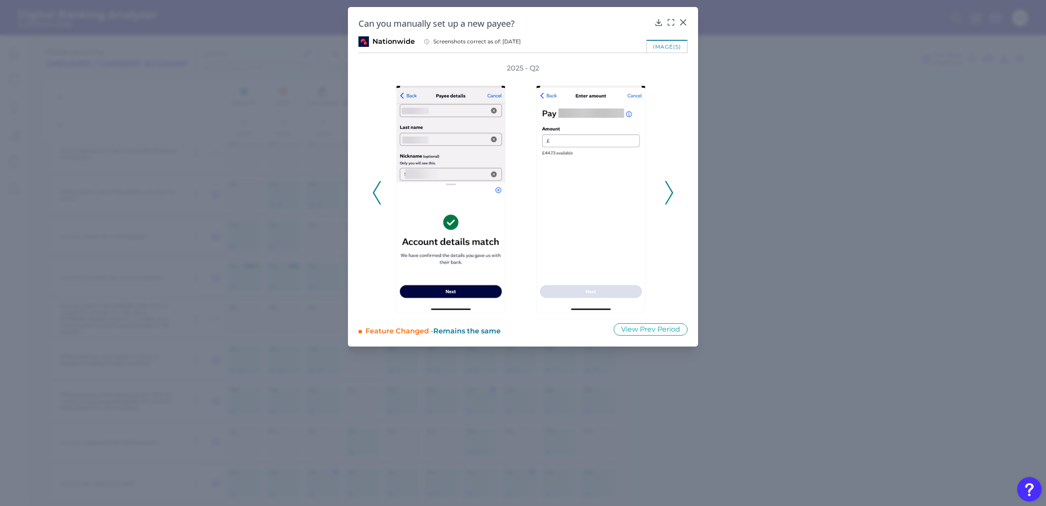
click at [669, 191] on icon at bounding box center [670, 193] width 8 height 24
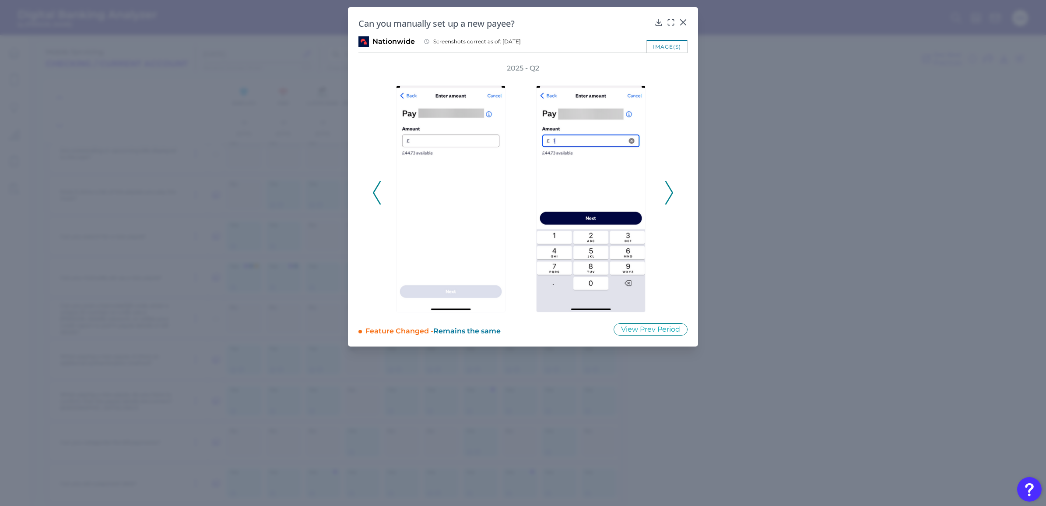
click at [669, 191] on icon at bounding box center [670, 193] width 8 height 24
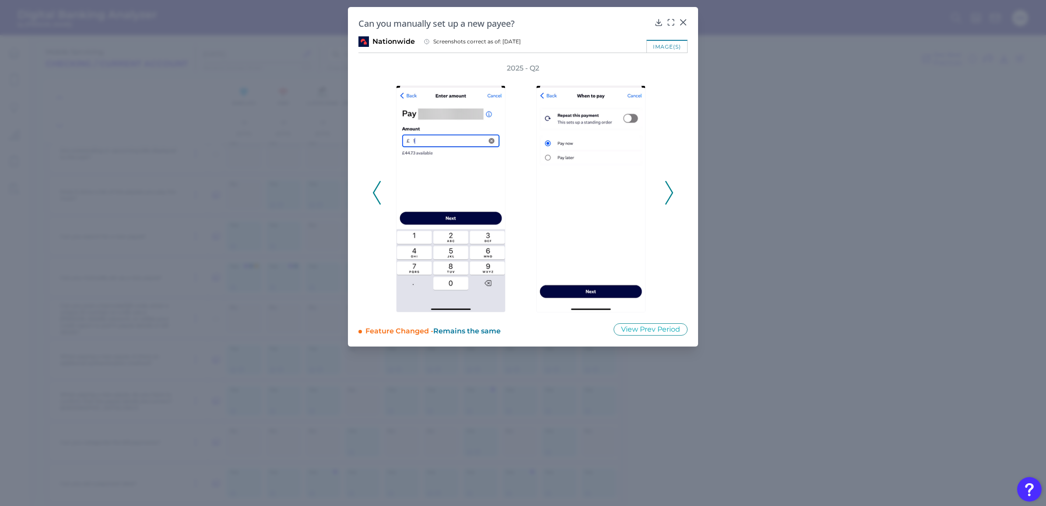
click at [669, 191] on icon at bounding box center [670, 193] width 8 height 24
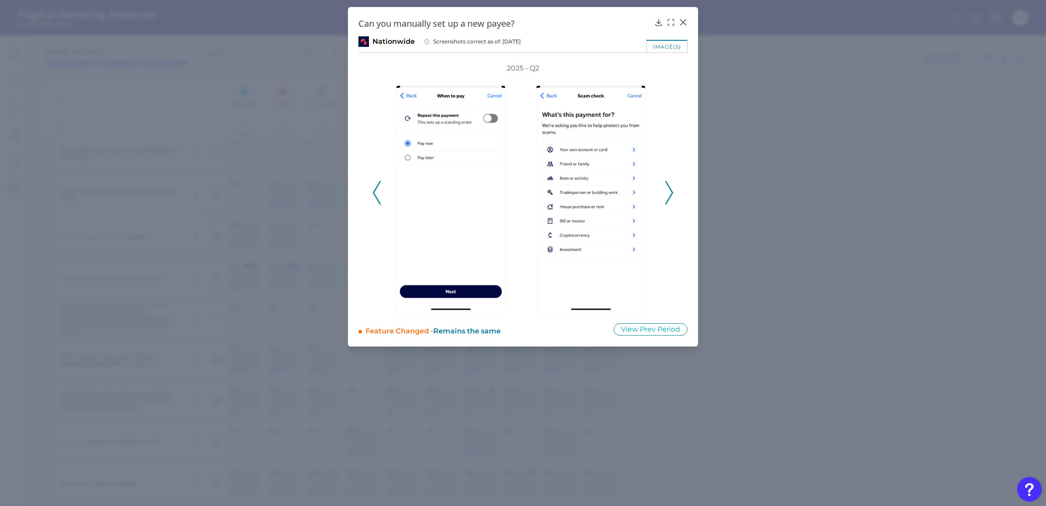
click at [669, 191] on icon at bounding box center [670, 193] width 8 height 24
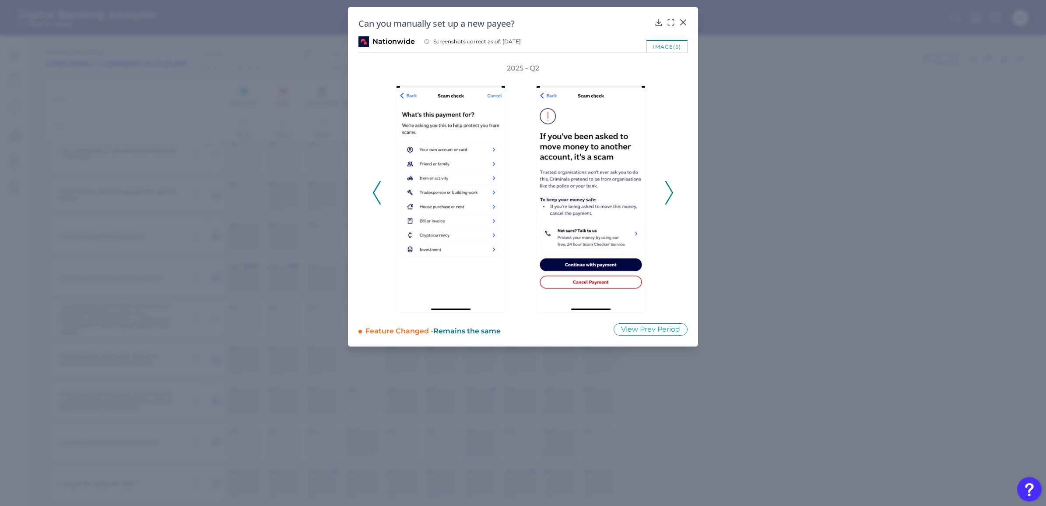
click at [669, 191] on icon at bounding box center [670, 193] width 8 height 24
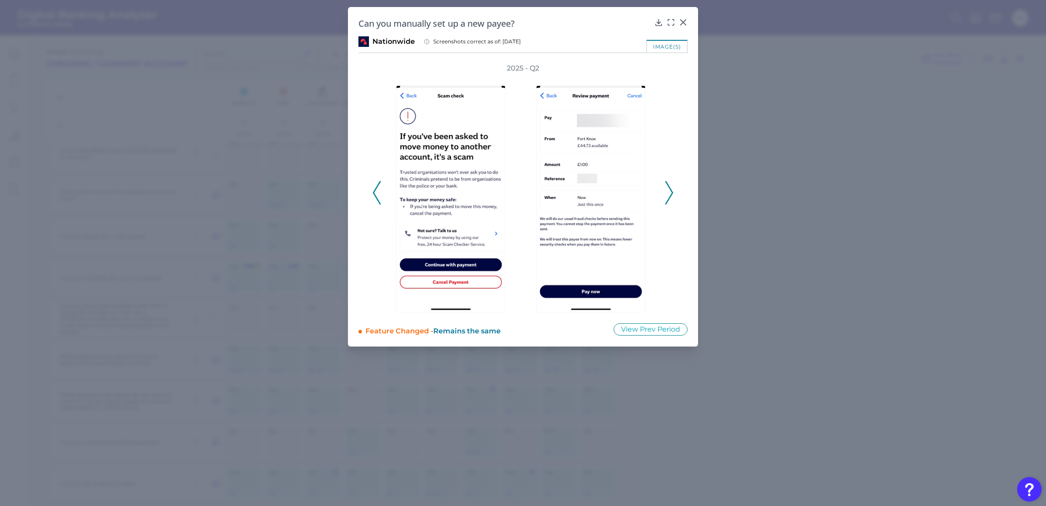
click at [669, 191] on icon at bounding box center [670, 193] width 8 height 24
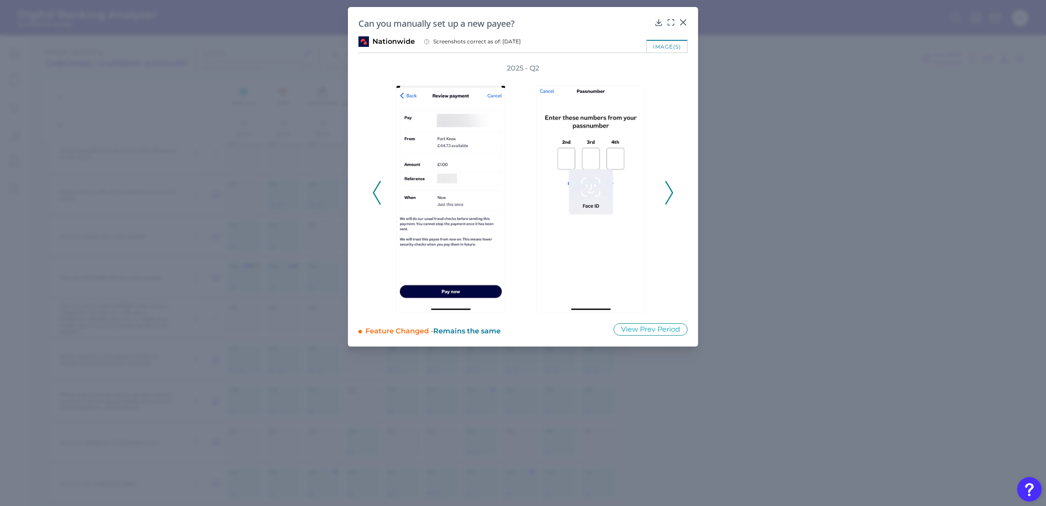
click at [669, 191] on icon at bounding box center [670, 193] width 8 height 24
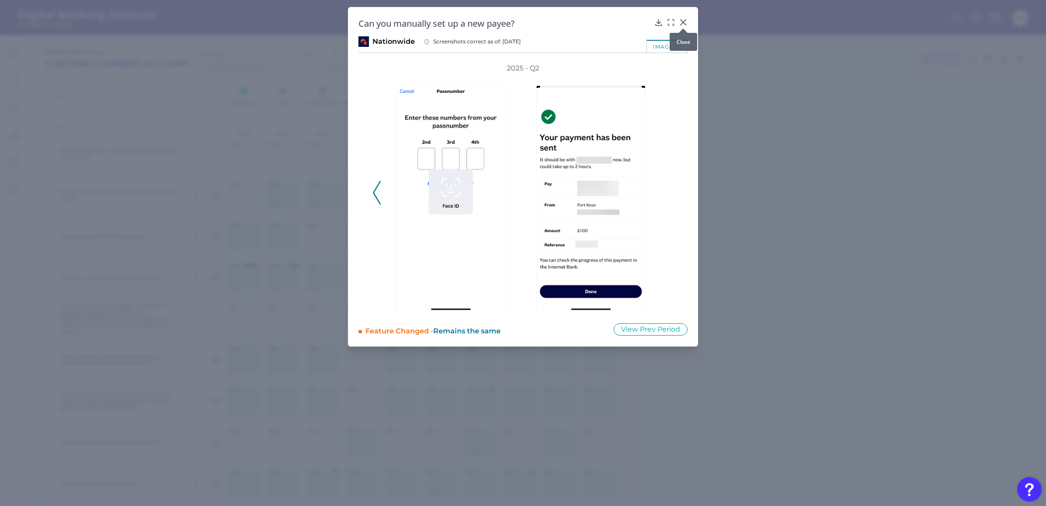
click at [682, 22] on icon at bounding box center [683, 22] width 9 height 9
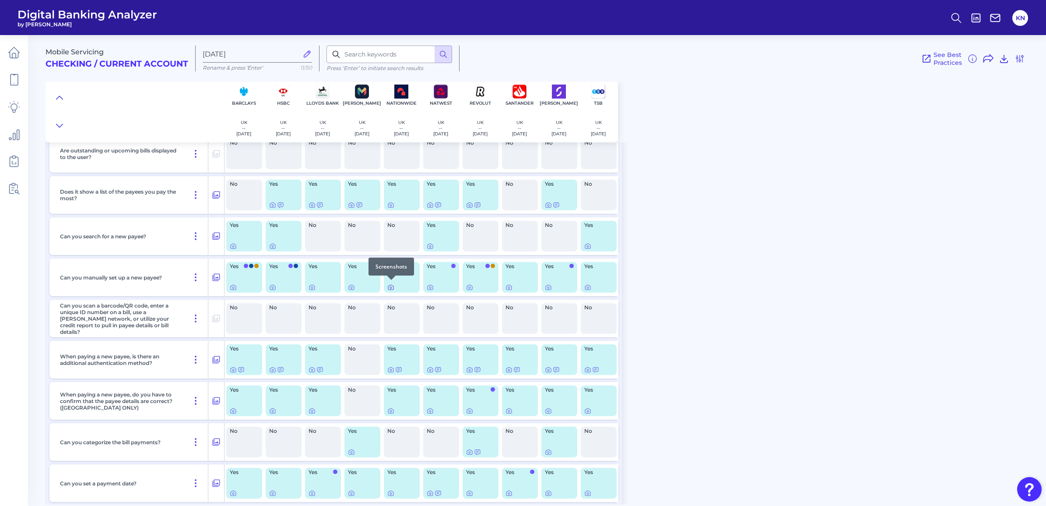
click at [392, 285] on icon at bounding box center [391, 287] width 7 height 7
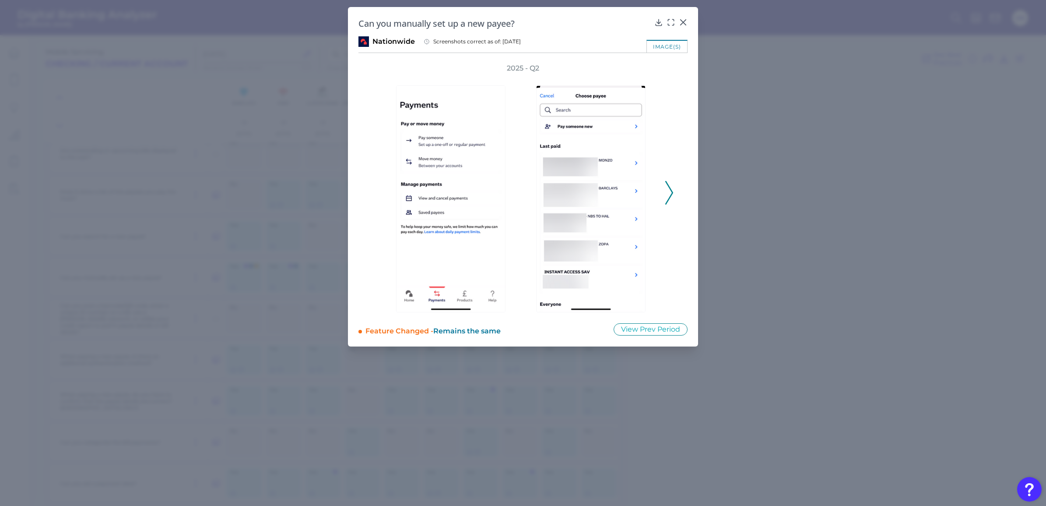
click at [671, 190] on icon at bounding box center [670, 193] width 8 height 24
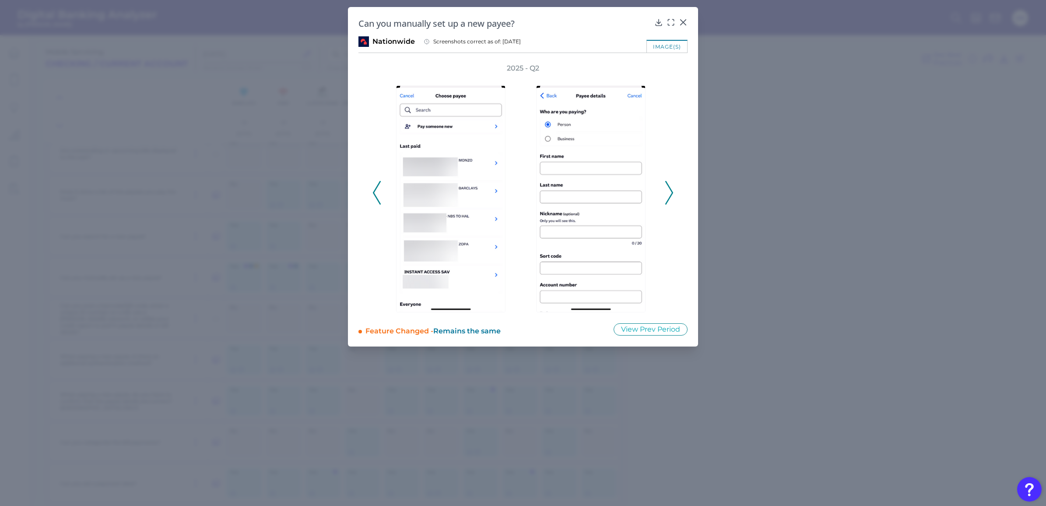
click at [671, 190] on icon at bounding box center [670, 193] width 8 height 24
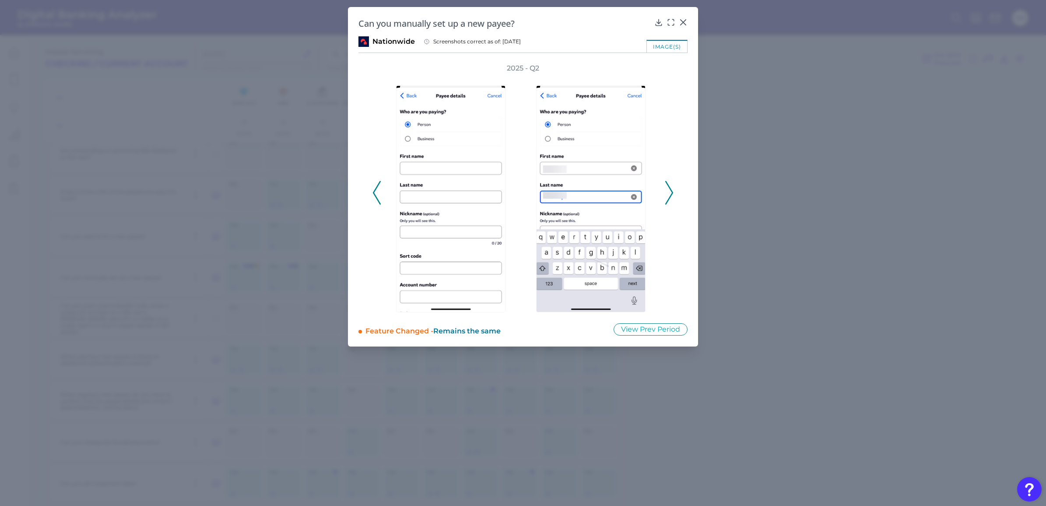
click at [671, 190] on icon at bounding box center [670, 193] width 8 height 24
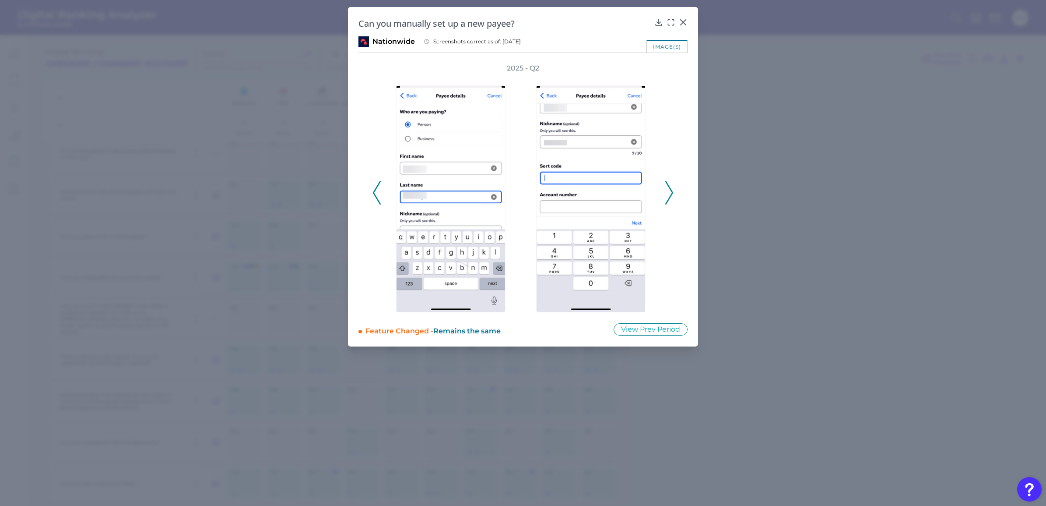
click at [671, 190] on icon at bounding box center [670, 193] width 8 height 24
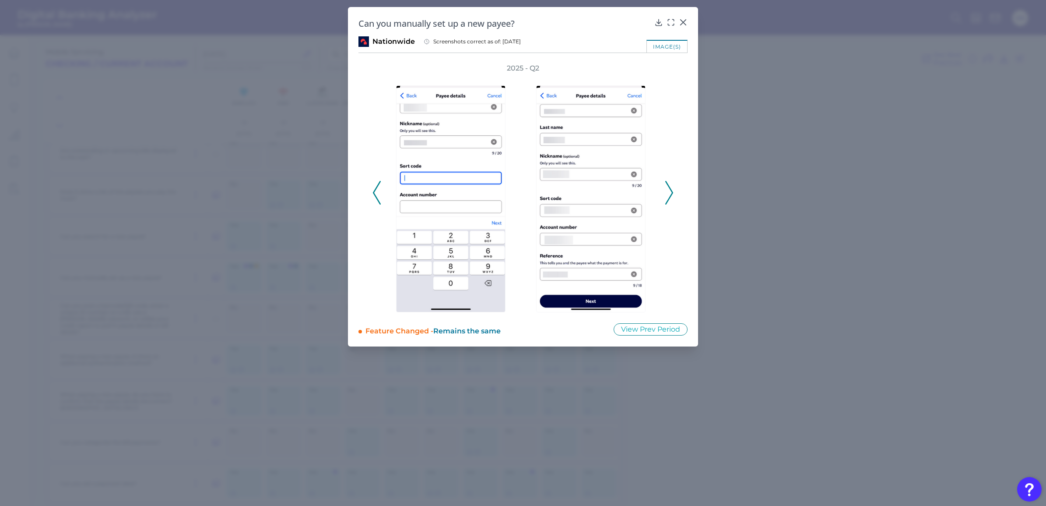
click at [671, 190] on icon at bounding box center [670, 193] width 8 height 24
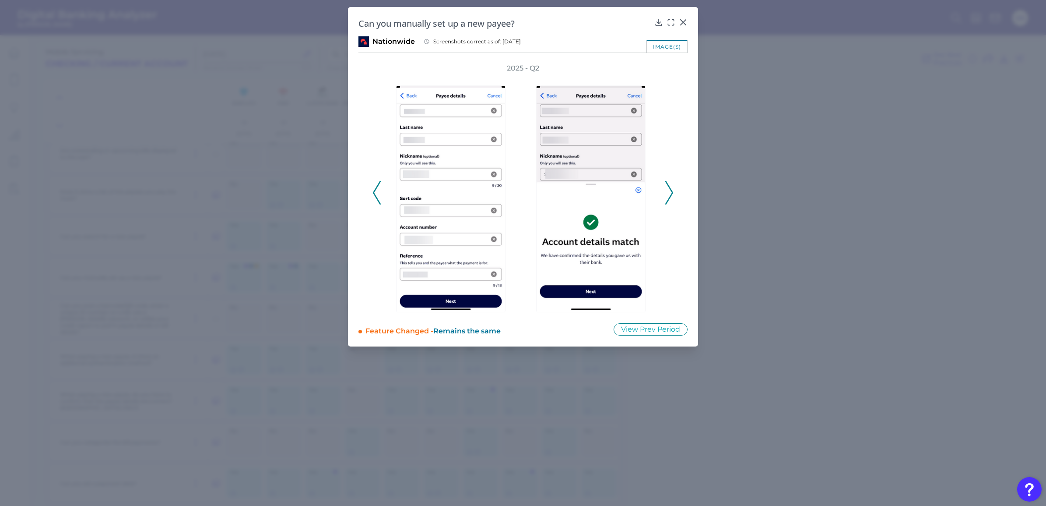
click at [671, 190] on icon at bounding box center [670, 193] width 8 height 24
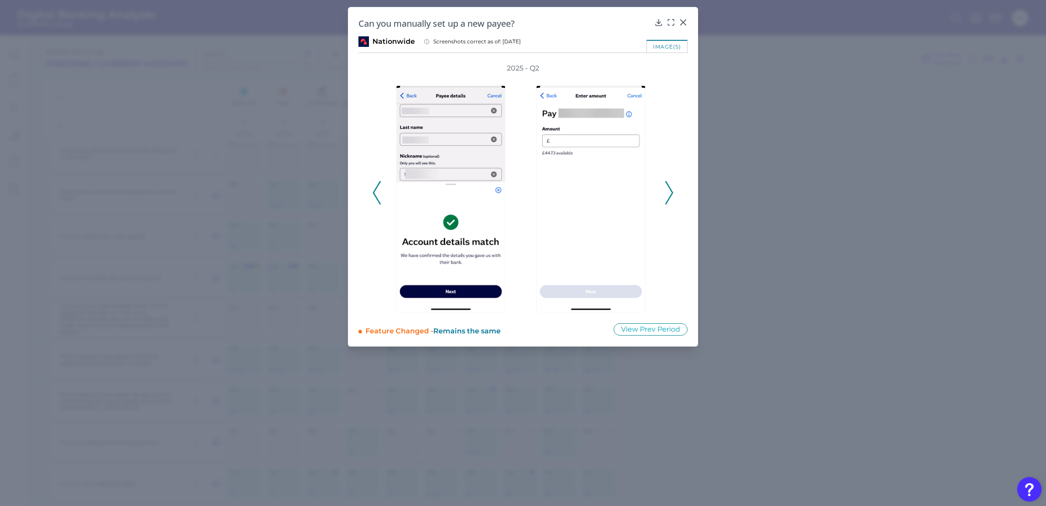
click at [671, 190] on icon at bounding box center [670, 193] width 8 height 24
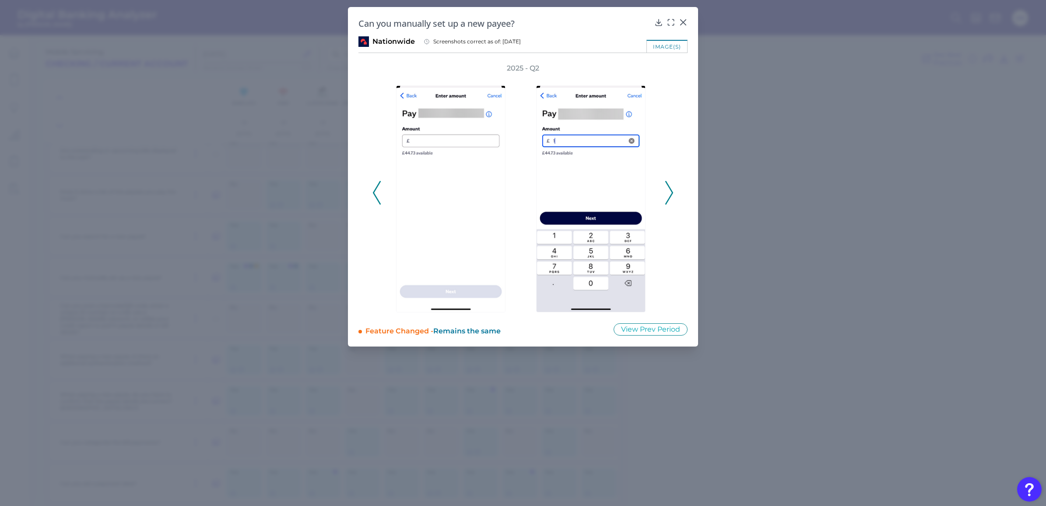
click at [671, 190] on icon at bounding box center [670, 193] width 8 height 24
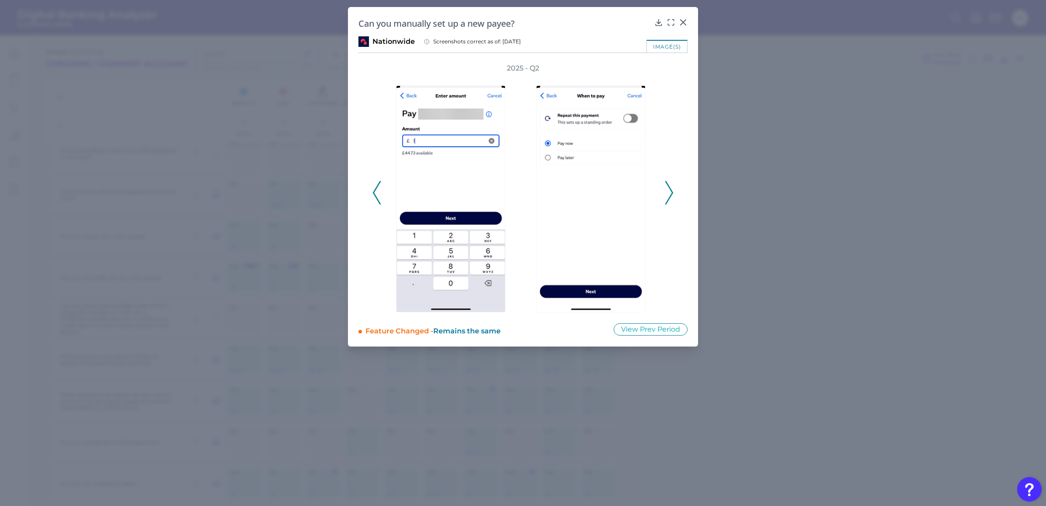
click at [671, 190] on icon at bounding box center [670, 193] width 8 height 24
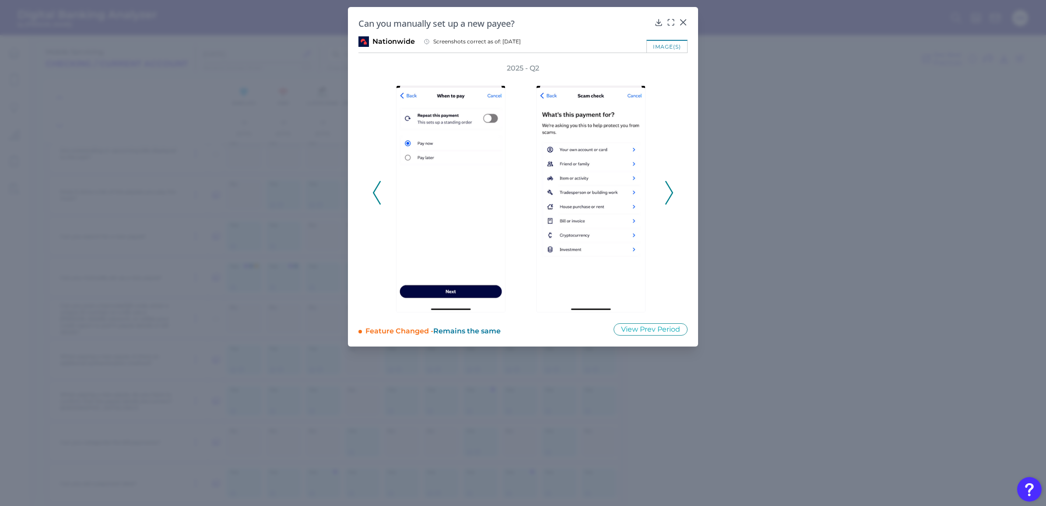
click at [671, 189] on icon at bounding box center [670, 193] width 8 height 24
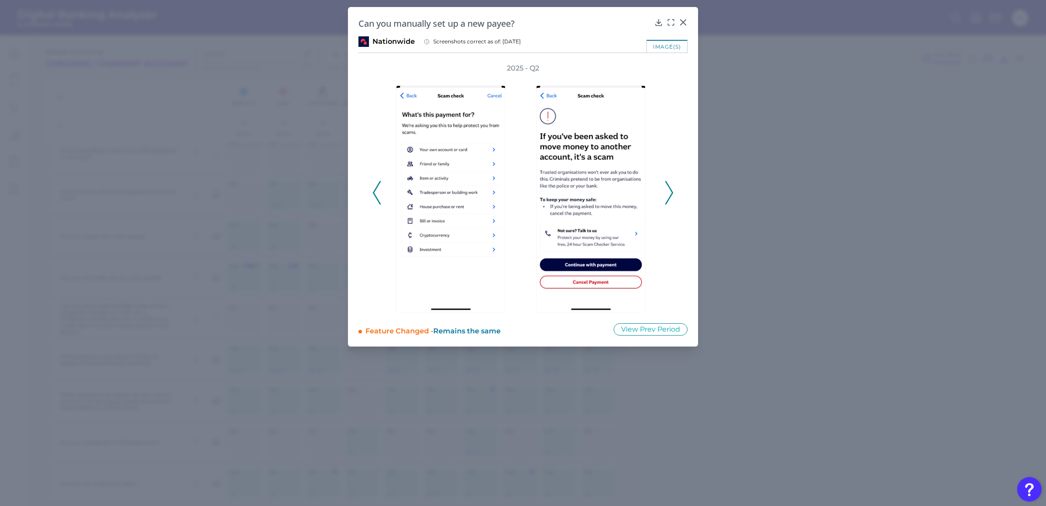
click at [671, 189] on polyline at bounding box center [669, 192] width 7 height 22
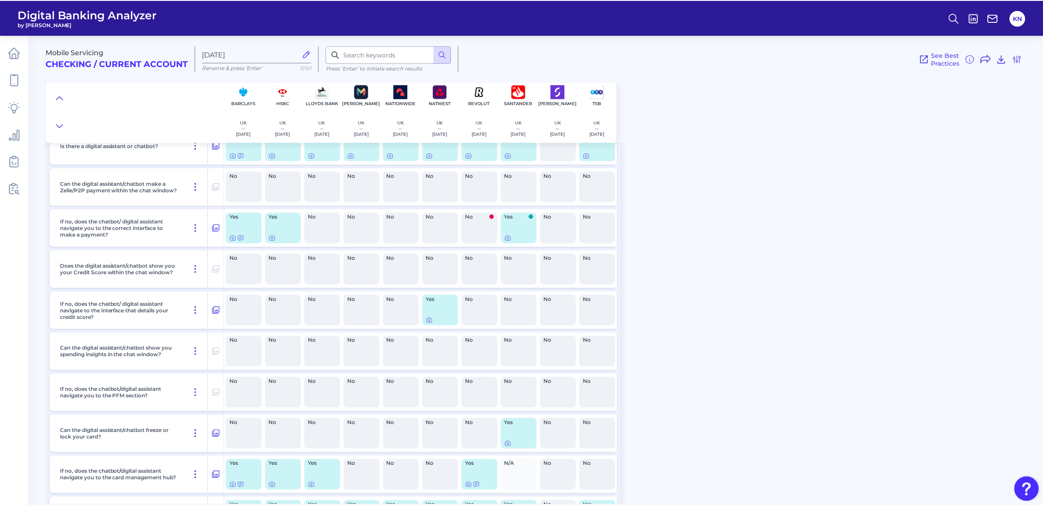
scroll to position [13846, 0]
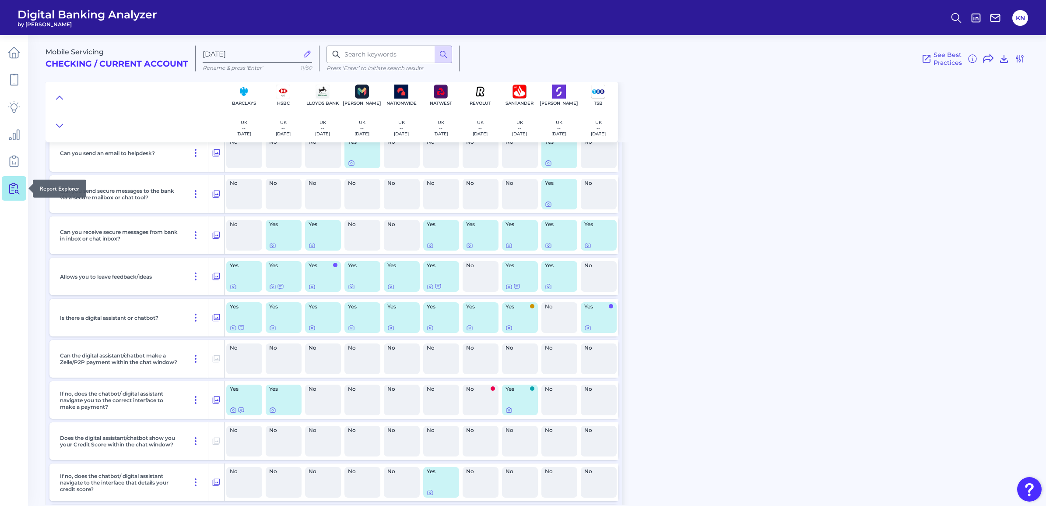
click at [16, 191] on icon at bounding box center [14, 188] width 12 height 12
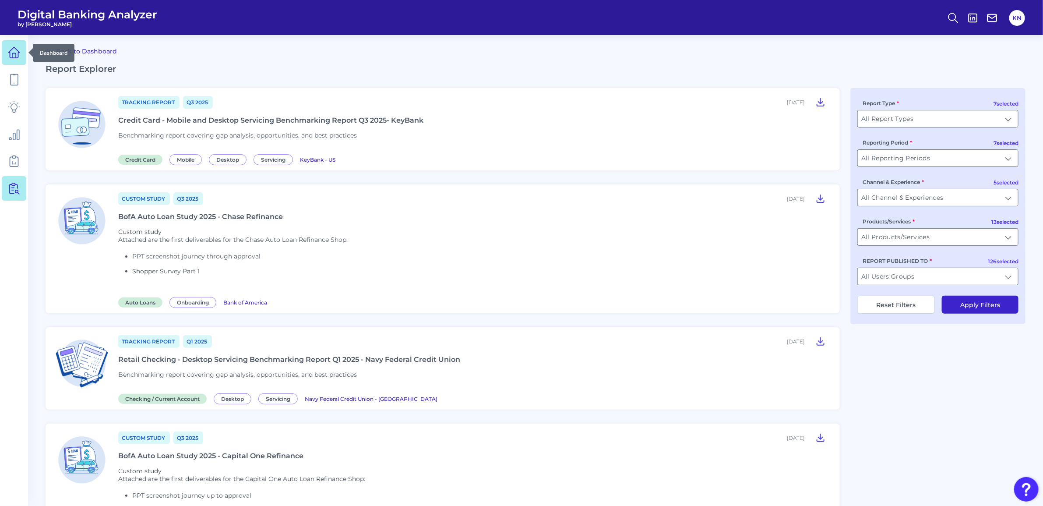
click at [16, 64] on link at bounding box center [14, 52] width 25 height 25
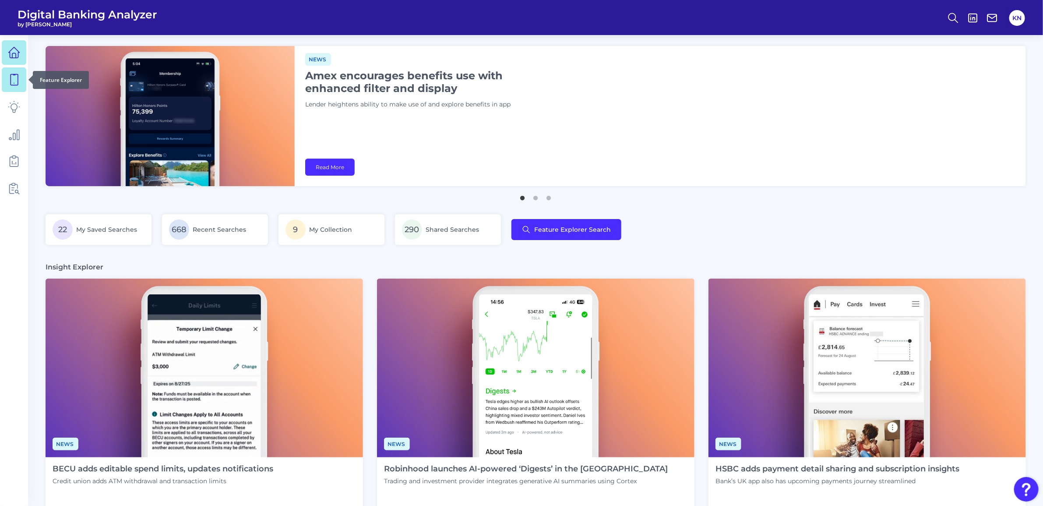
click at [11, 77] on icon at bounding box center [14, 79] width 7 height 11
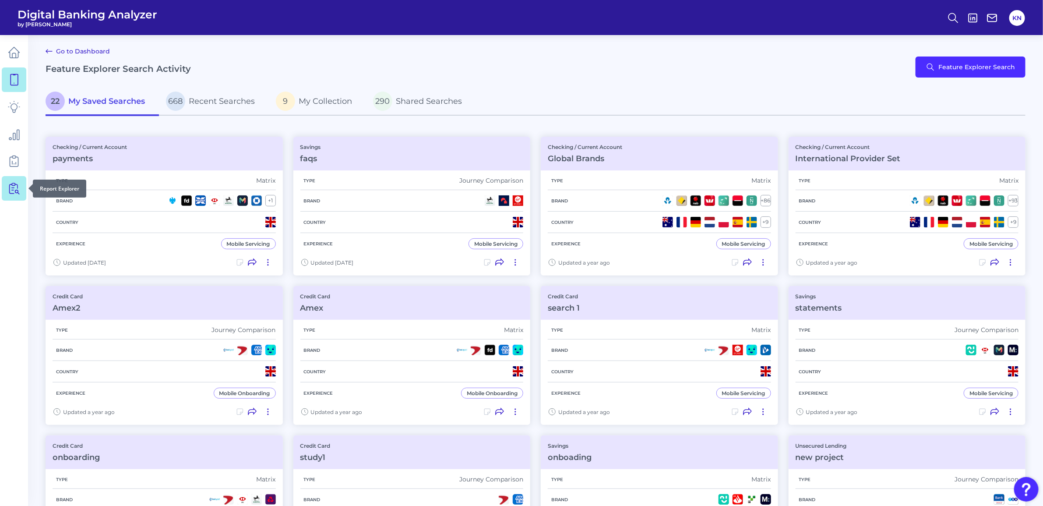
click at [10, 187] on icon at bounding box center [14, 188] width 12 height 12
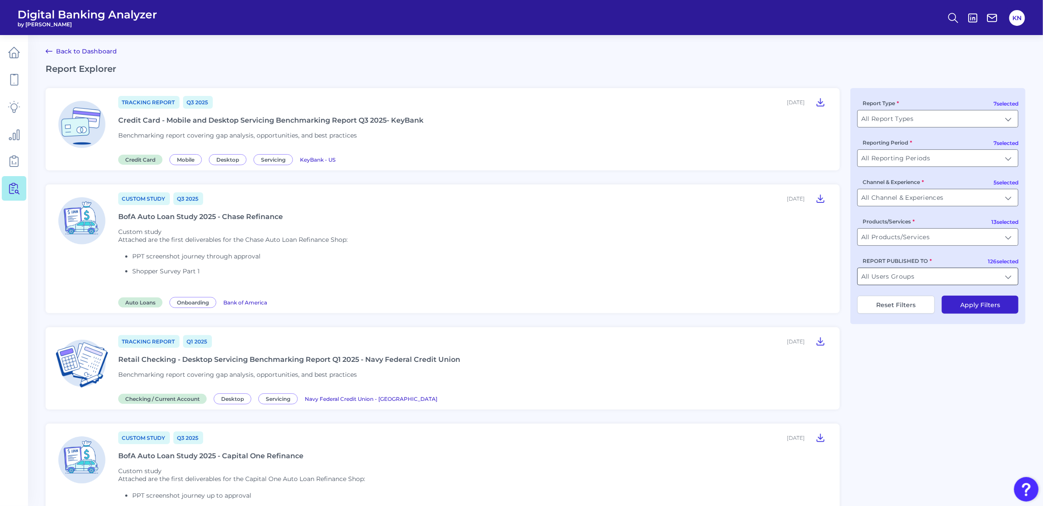
click at [980, 282] on input "All Users Groups" at bounding box center [938, 276] width 160 height 17
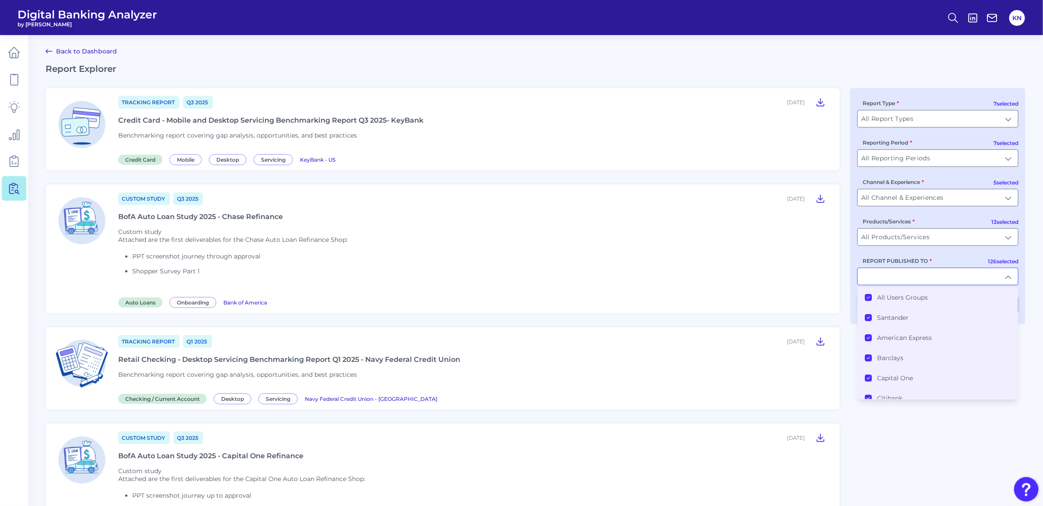
click at [925, 297] on label "All Users Groups" at bounding box center [902, 297] width 51 height 8
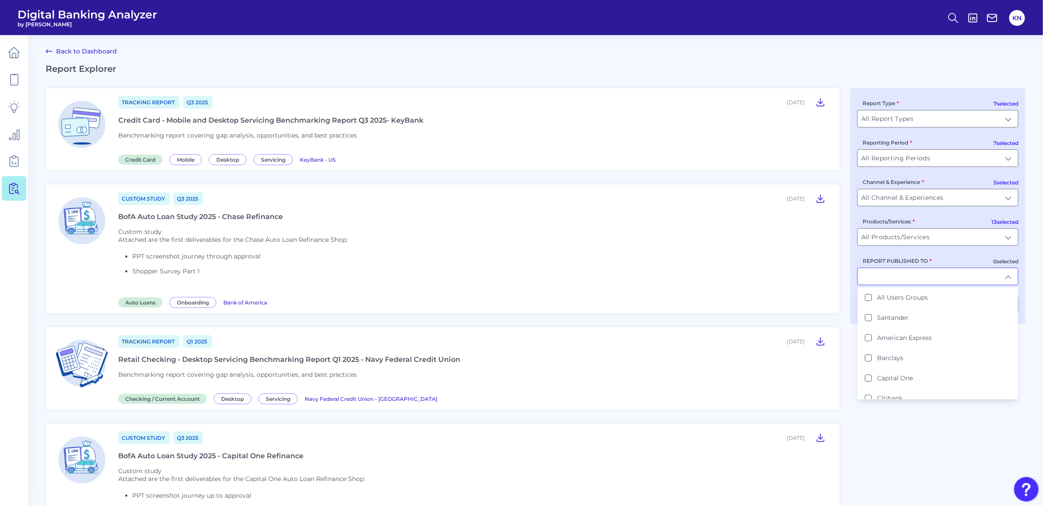
click at [929, 279] on input "REPORT PUBLISHED TO" at bounding box center [938, 276] width 160 height 17
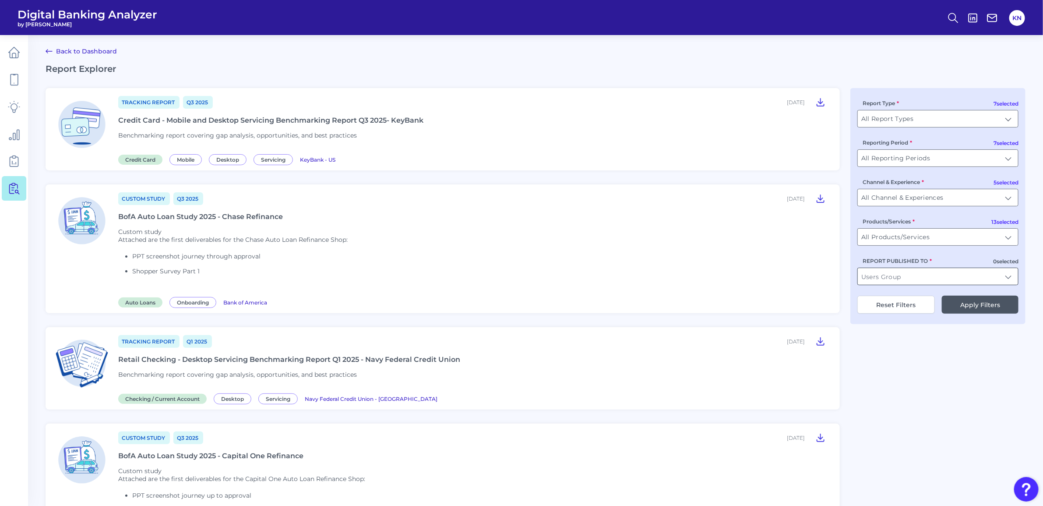
click at [929, 279] on input "REPORT PUBLISHED TO" at bounding box center [938, 276] width 160 height 17
click at [926, 306] on li "Barclays" at bounding box center [938, 297] width 160 height 20
type input "Barclays"
click at [978, 305] on button "Apply Filters" at bounding box center [980, 305] width 77 height 18
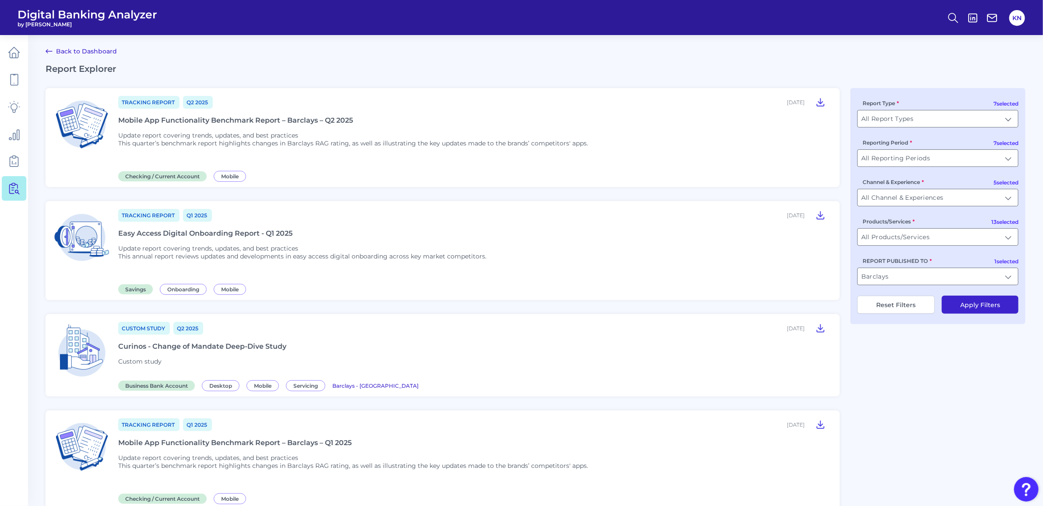
click at [196, 124] on div "Tracking Report Q2 2025 July 02, 2025 Mobile App Functionality Benchmark Report…" at bounding box center [473, 137] width 711 height 85
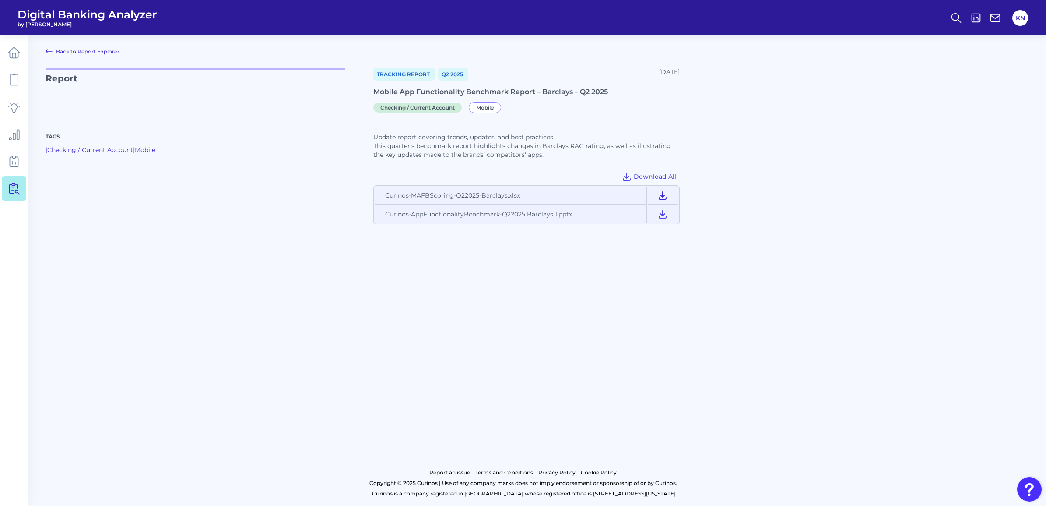
click at [666, 196] on icon at bounding box center [663, 195] width 11 height 11
click at [663, 214] on icon at bounding box center [662, 214] width 7 height 7
drag, startPoint x: 500, startPoint y: 370, endPoint x: 404, endPoint y: 318, distance: 108.9
click at [500, 370] on main "Back to Report Explorer Report Tracking Report Q2 2025 July 02, 2025 Mobile App…" at bounding box center [523, 253] width 1046 height 506
click at [16, 185] on icon at bounding box center [14, 188] width 12 height 12
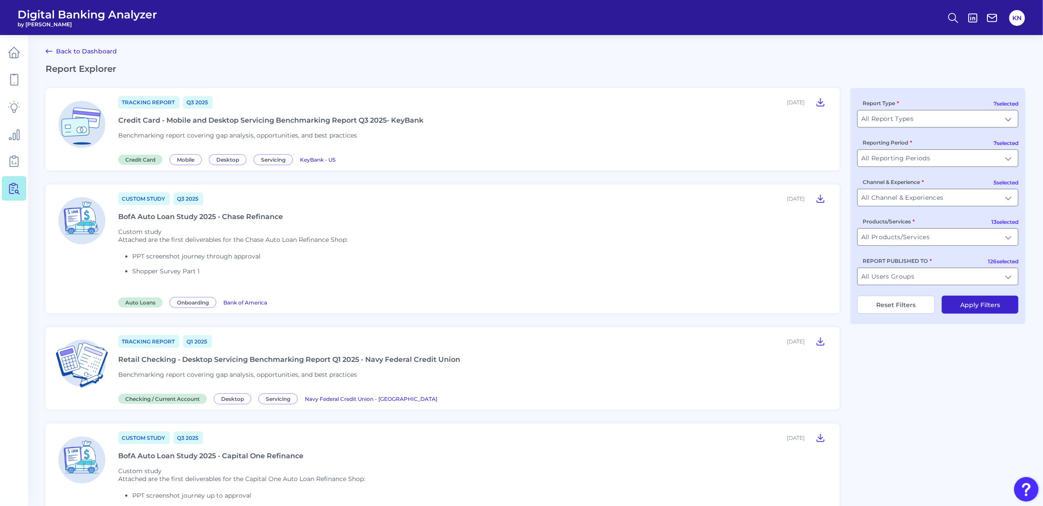
click at [39, 10] on span "Digital Banking Analyzer" at bounding box center [88, 14] width 140 height 13
click at [14, 62] on link at bounding box center [14, 52] width 25 height 25
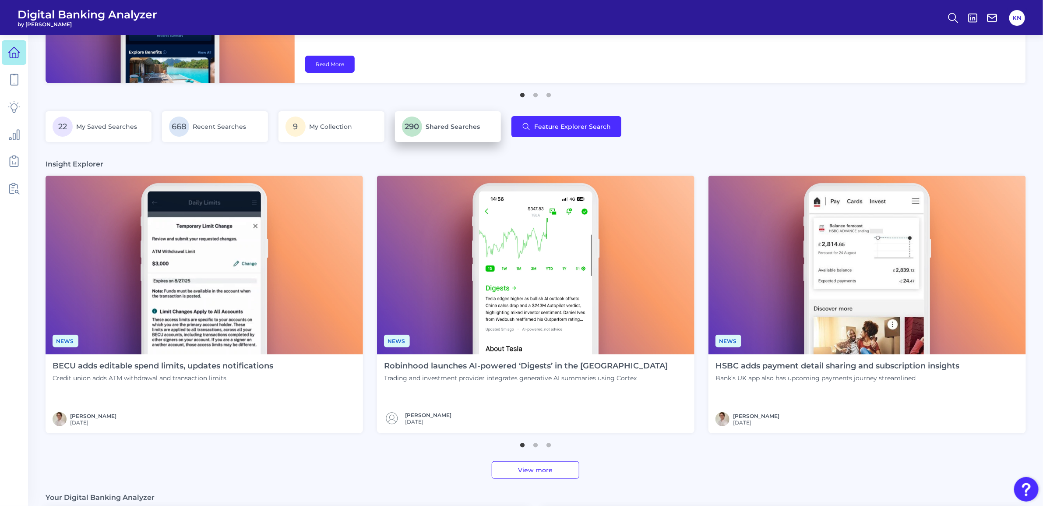
scroll to position [109, 0]
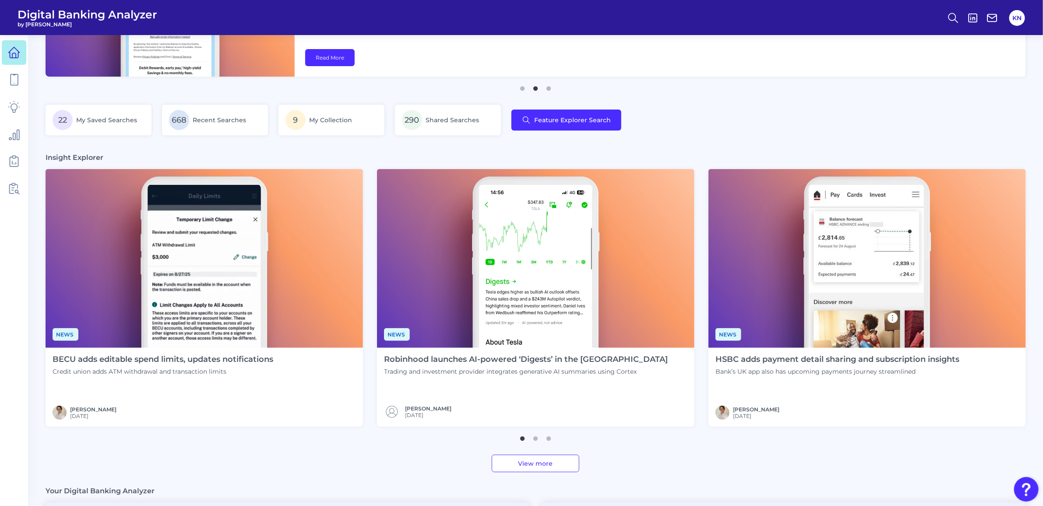
click at [517, 262] on img at bounding box center [535, 258] width 317 height 179
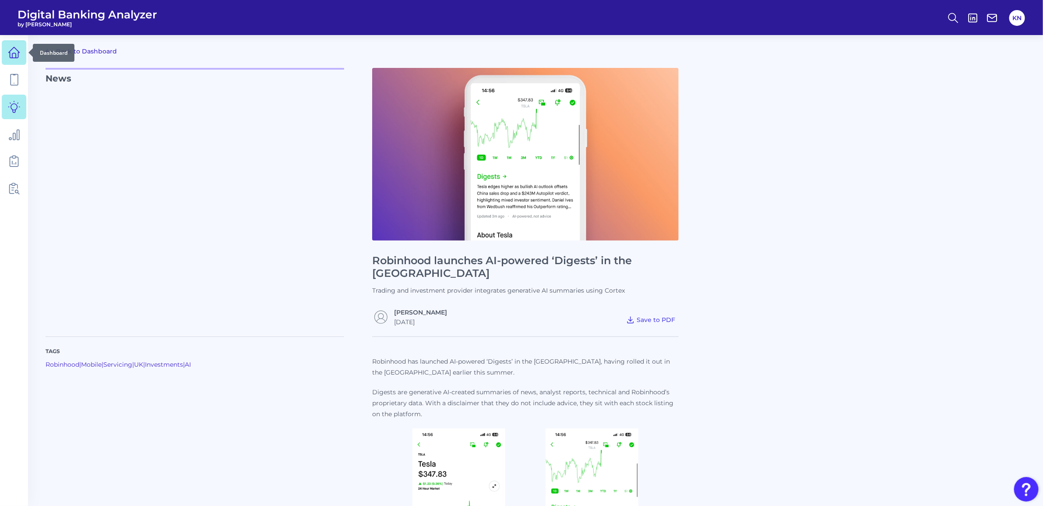
click at [15, 47] on icon at bounding box center [14, 52] width 12 height 12
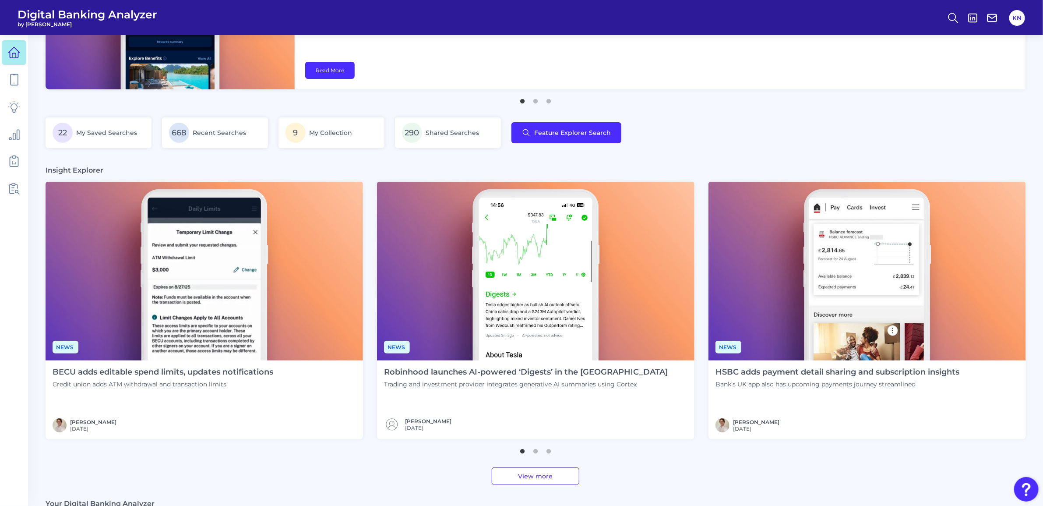
scroll to position [109, 0]
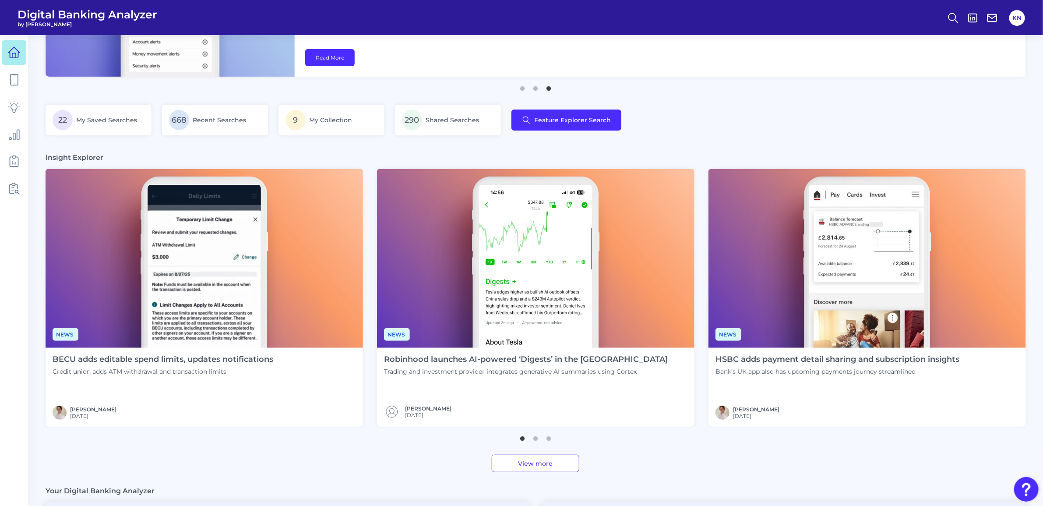
click at [762, 359] on h4 "HSBC adds payment detail sharing and subscription insights" at bounding box center [837, 360] width 244 height 10
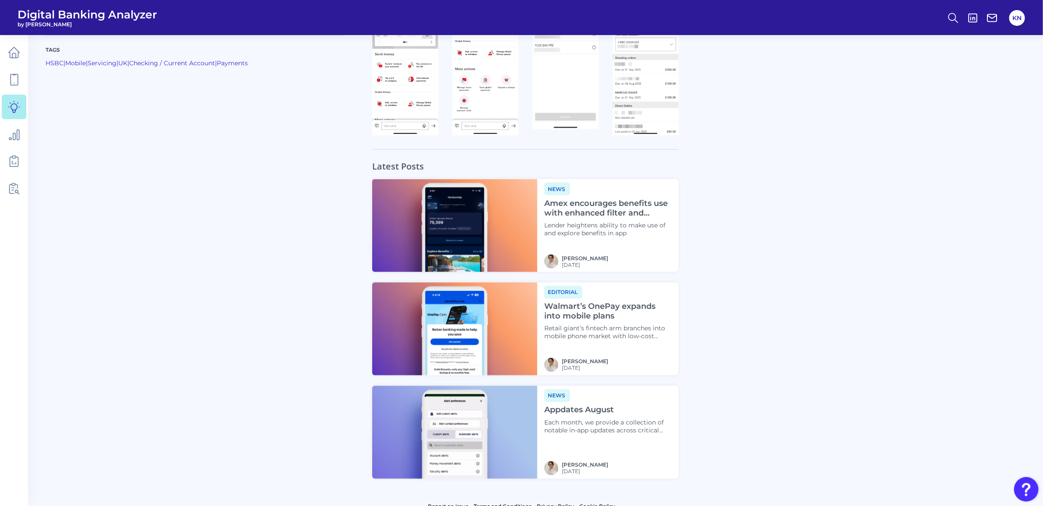
scroll to position [800, 0]
